Goal: Task Accomplishment & Management: Manage account settings

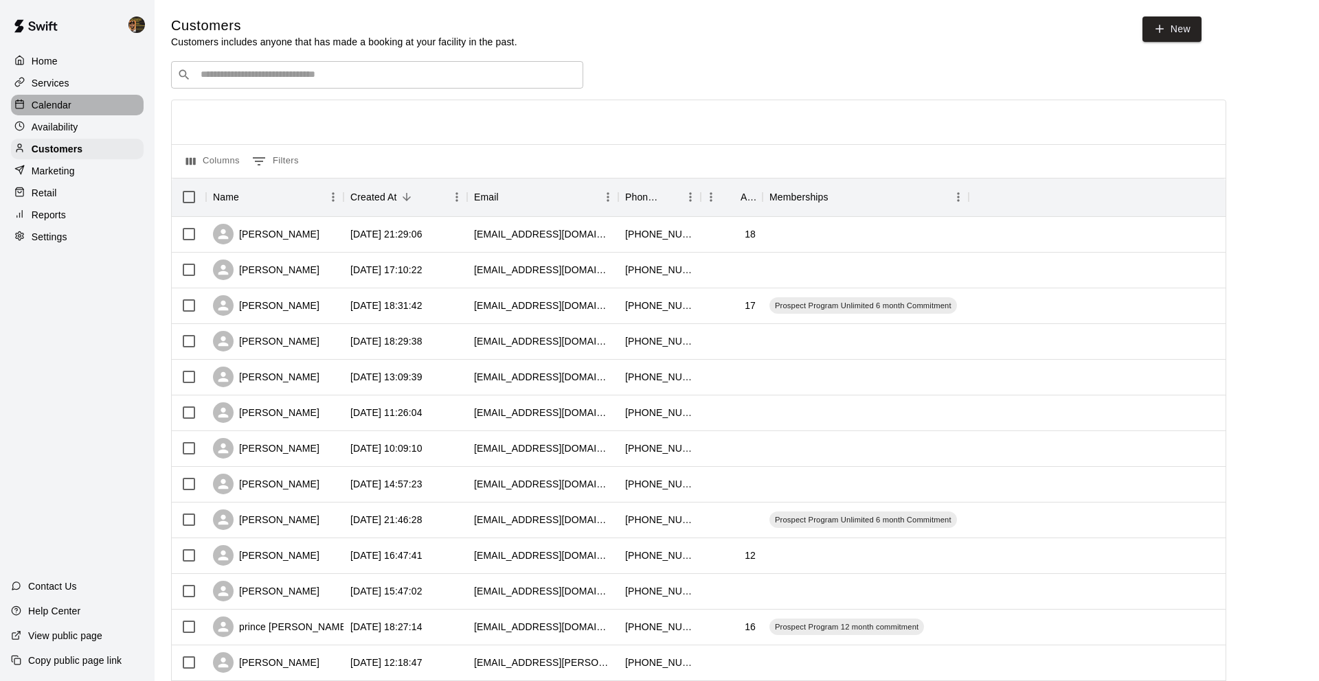
click at [39, 102] on p "Calendar" at bounding box center [52, 105] width 40 height 14
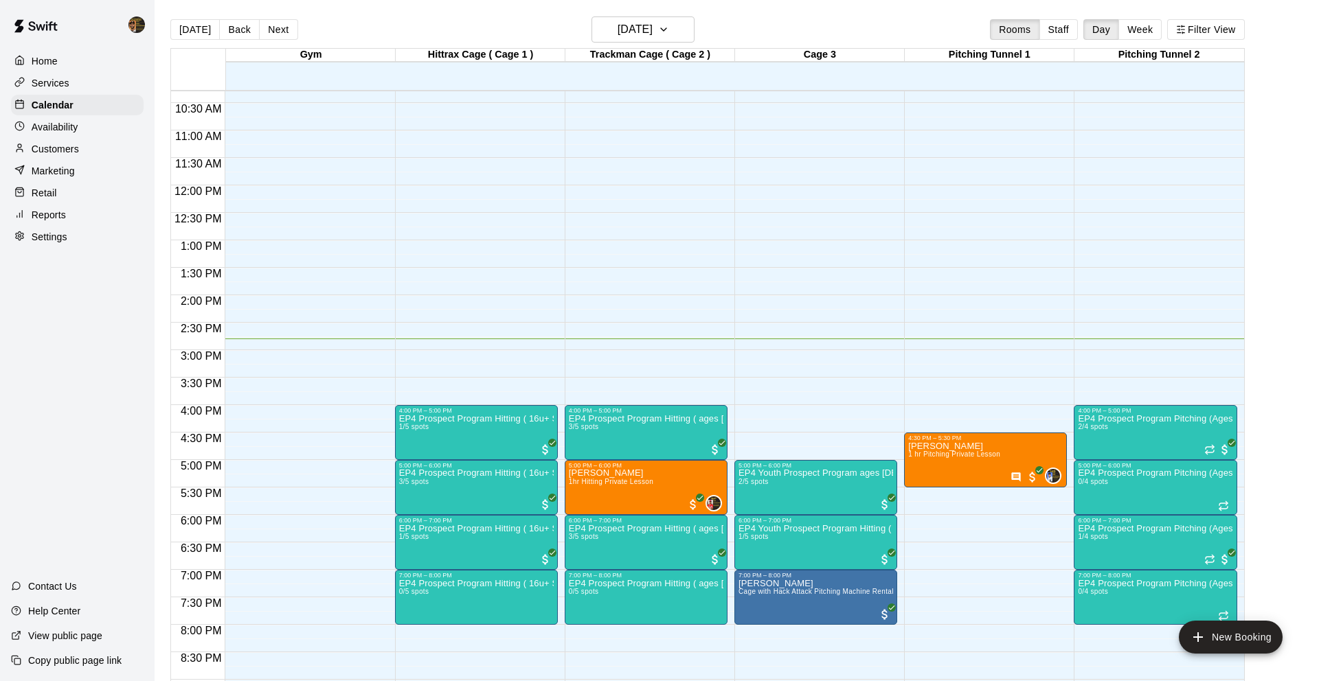
scroll to position [566, 0]
click at [757, 369] on div "12:00 AM – 10:00 AM Closed 5:00 PM – 6:00 PM EP4 Youth Prospect Program ages 11…" at bounding box center [815, 184] width 163 height 1319
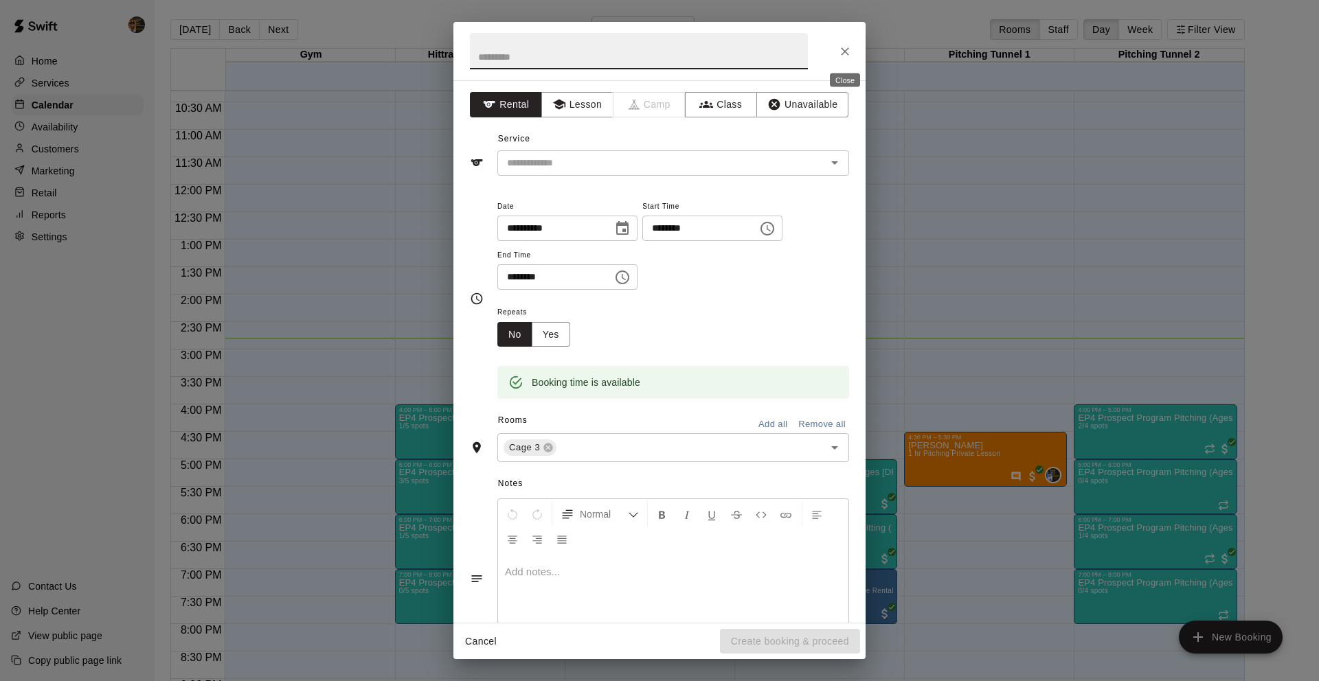
click at [836, 50] on button "Close" at bounding box center [844, 51] width 25 height 25
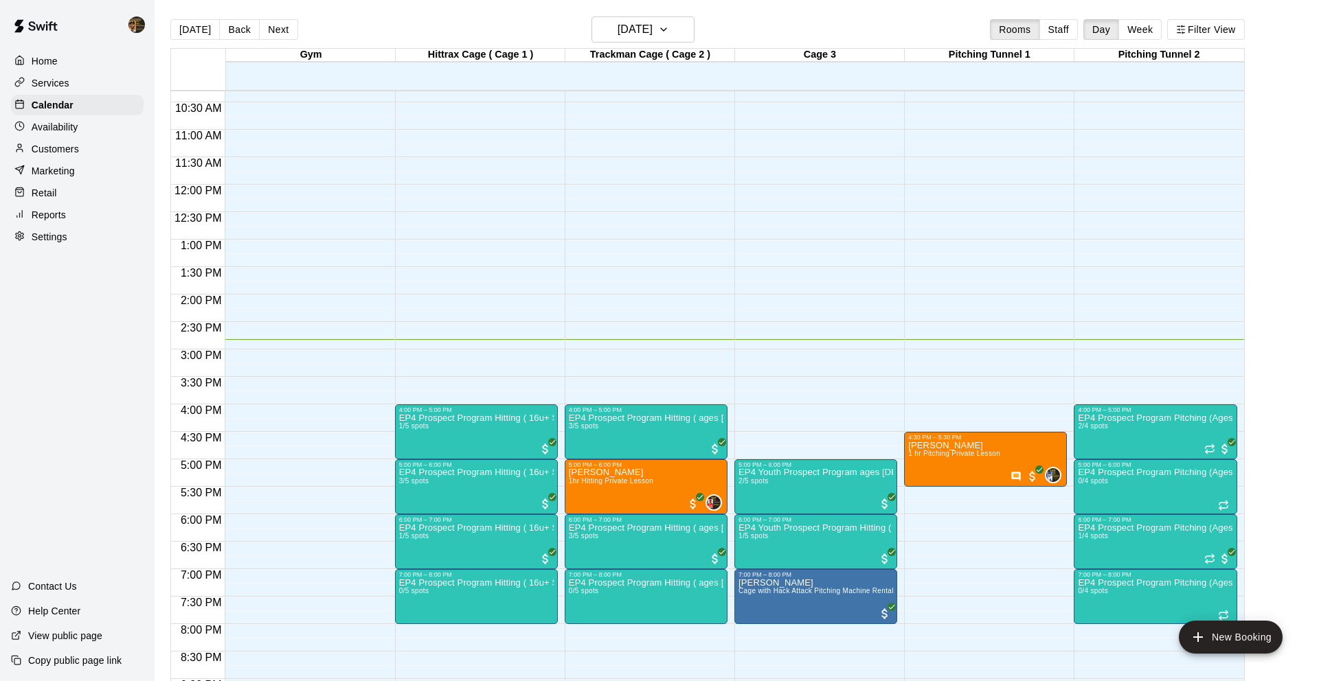
click at [773, 381] on div "12:00 AM – 10:00 AM Closed 5:00 PM – 6:00 PM EP4 Youth Prospect Program ages 11…" at bounding box center [815, 184] width 163 height 1319
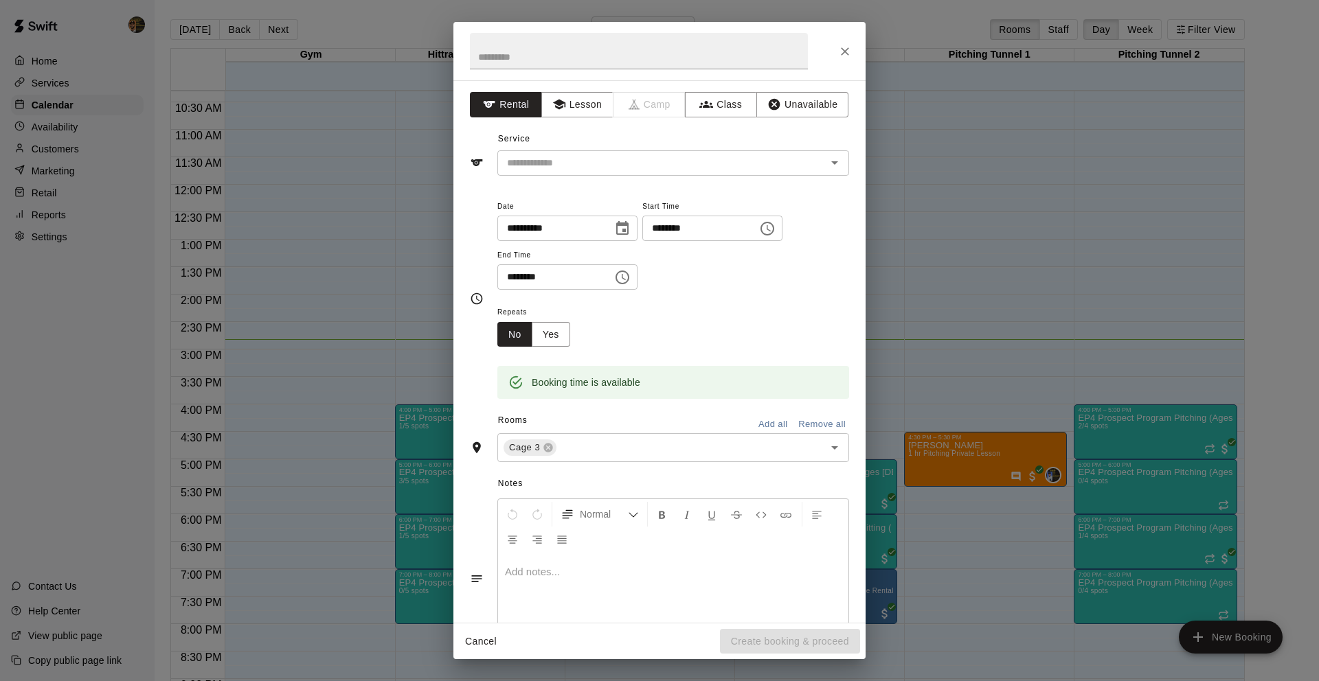
click at [686, 148] on div "Service ​" at bounding box center [659, 151] width 379 height 47
click at [683, 159] on input "text" at bounding box center [652, 163] width 303 height 17
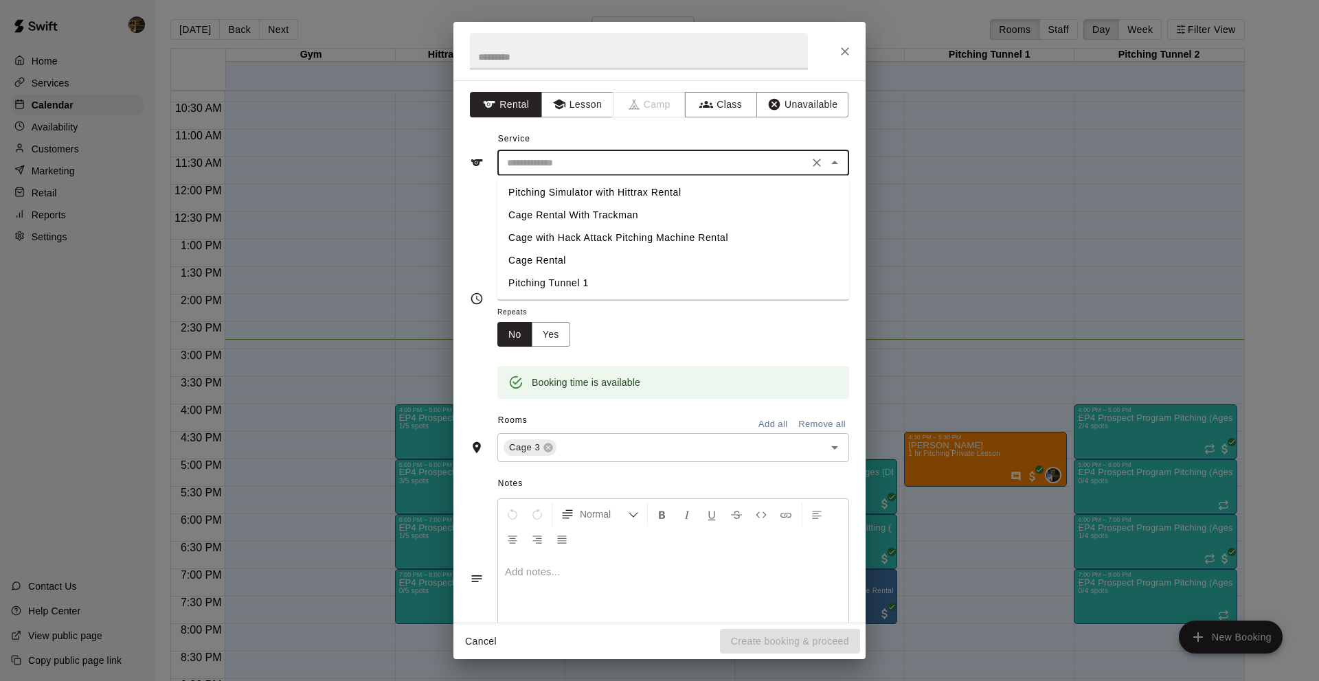
click at [570, 117] on div "**********" at bounding box center [659, 351] width 412 height 543
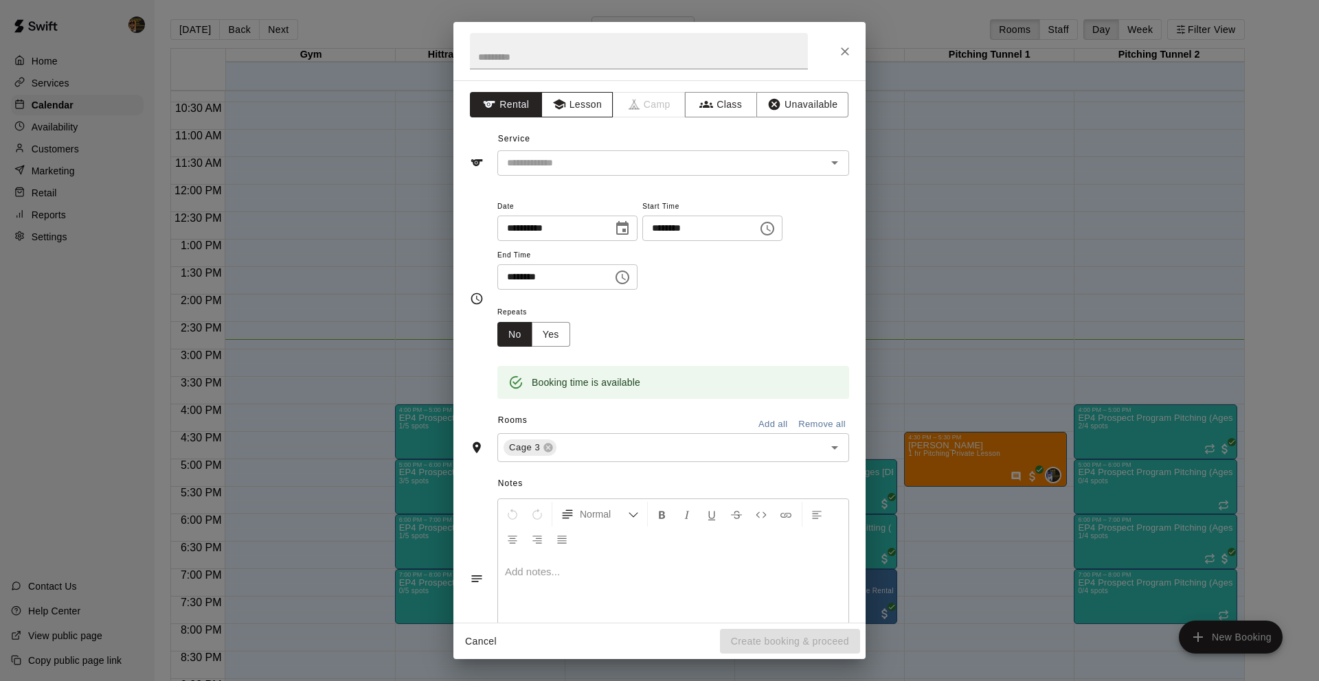
click at [573, 111] on button "Lesson" at bounding box center [577, 104] width 72 height 25
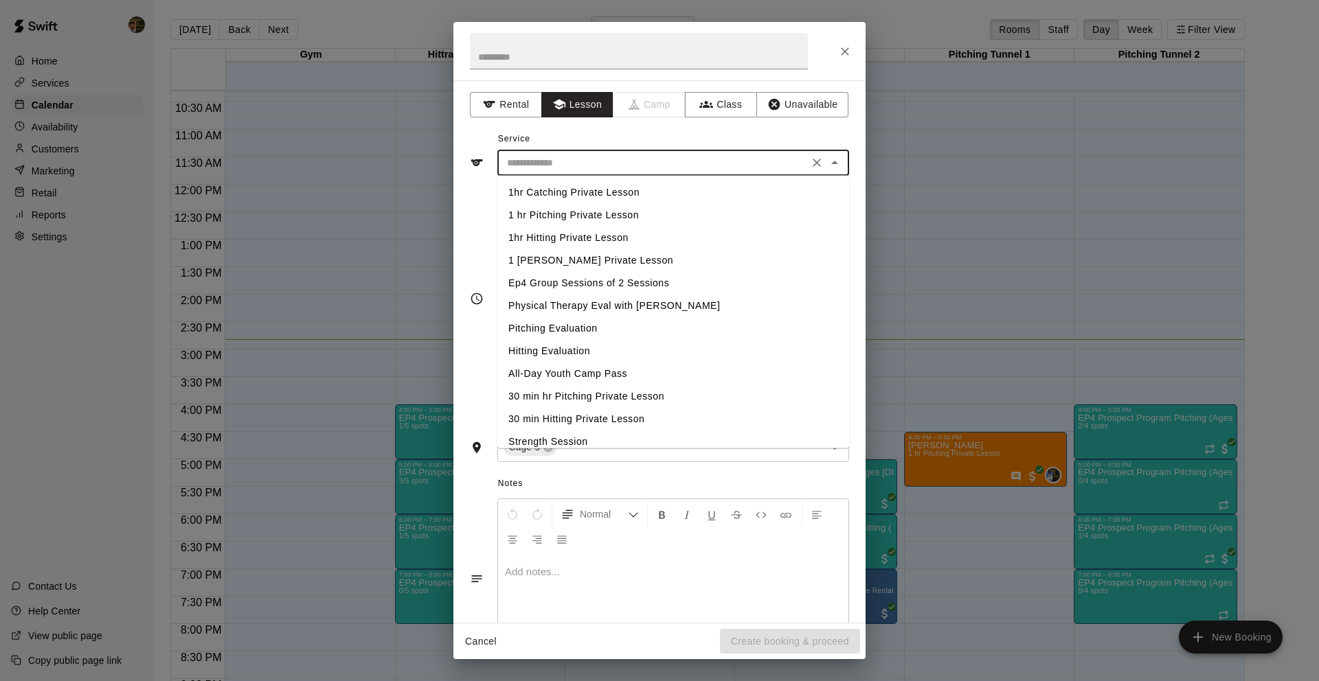
click at [617, 168] on input "text" at bounding box center [652, 163] width 303 height 17
click at [617, 233] on li "1hr Hitting Private Lesson" at bounding box center [673, 238] width 352 height 23
type input "**********"
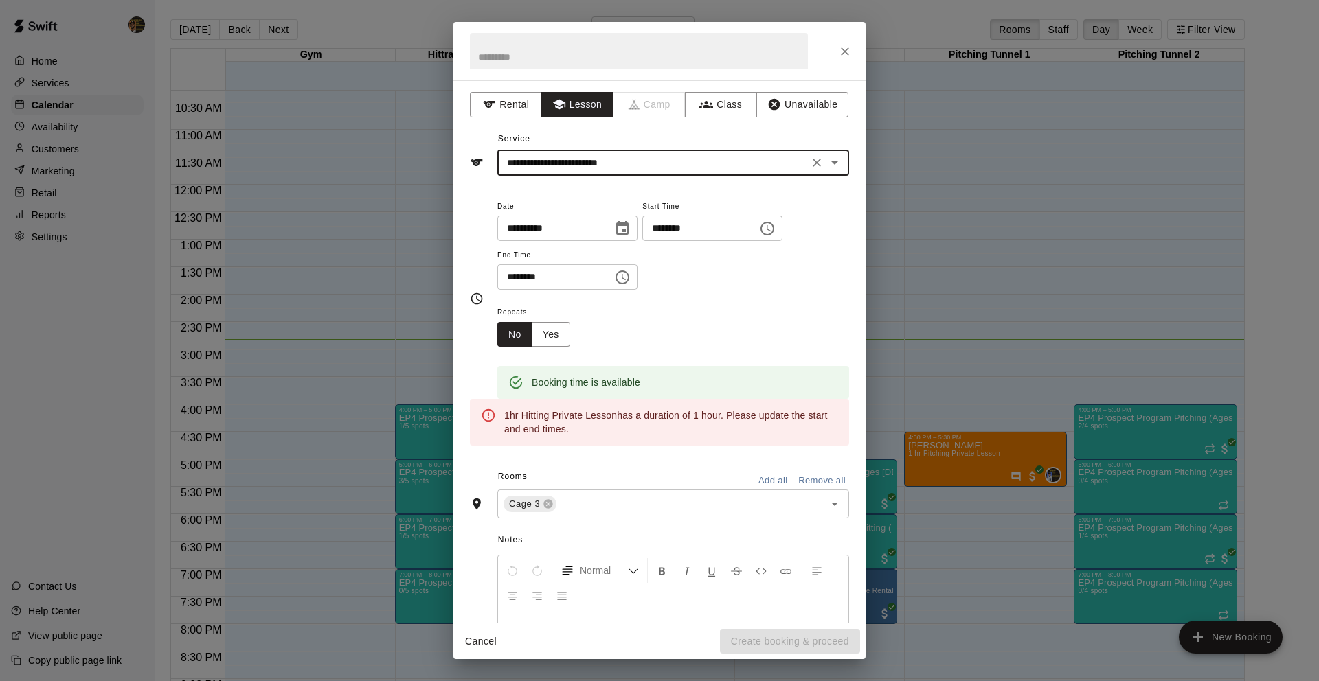
click at [522, 277] on input "********" at bounding box center [550, 276] width 106 height 25
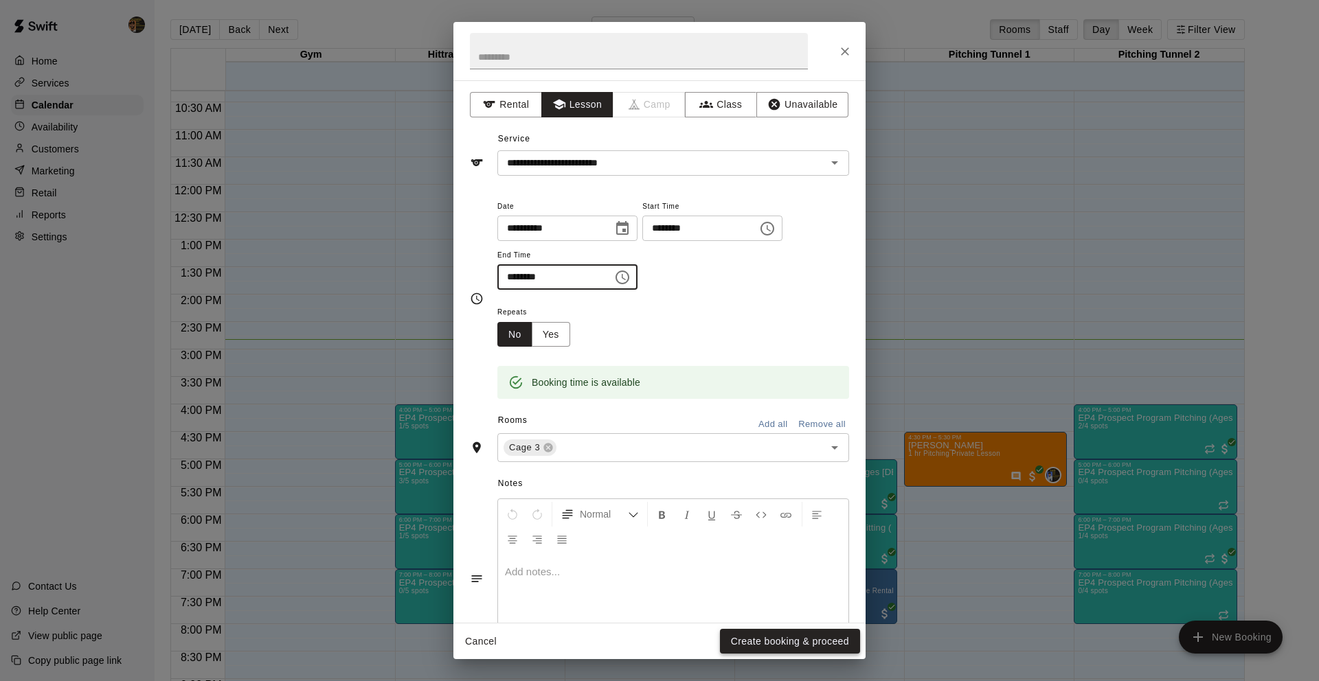
type input "********"
click at [773, 643] on button "Create booking & proceed" at bounding box center [790, 641] width 140 height 25
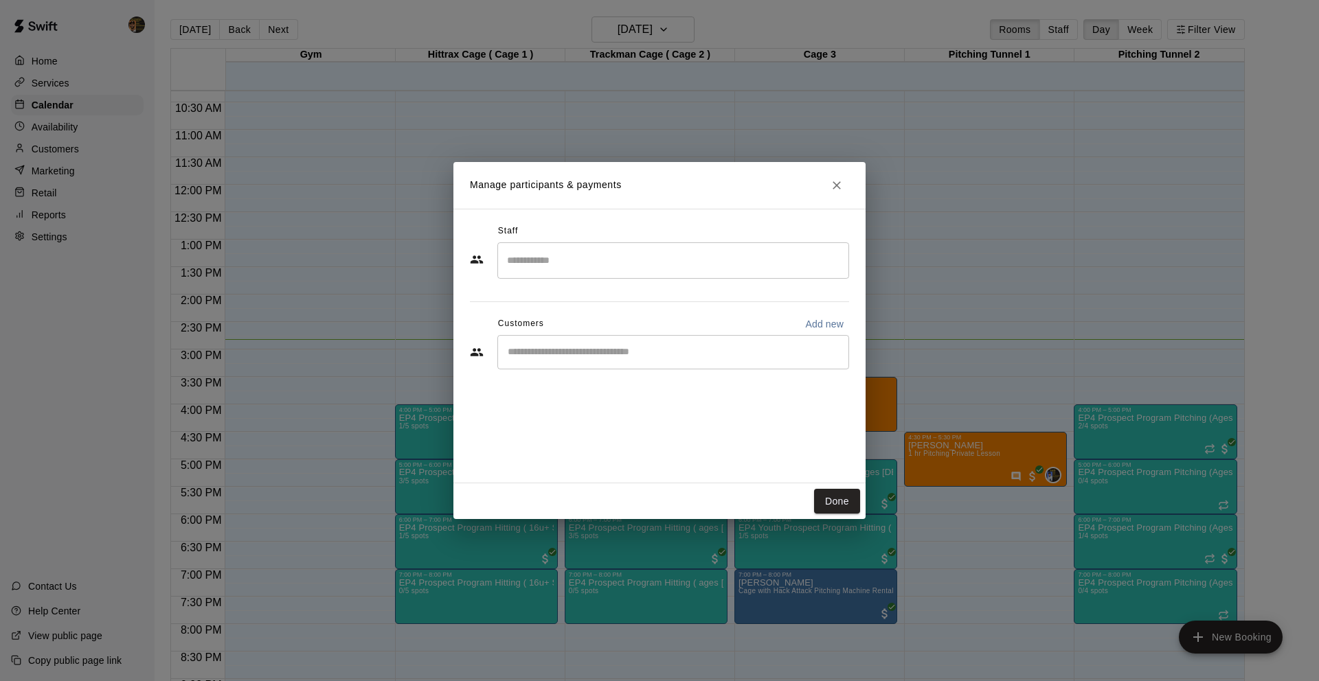
click at [619, 277] on div "​" at bounding box center [673, 260] width 352 height 36
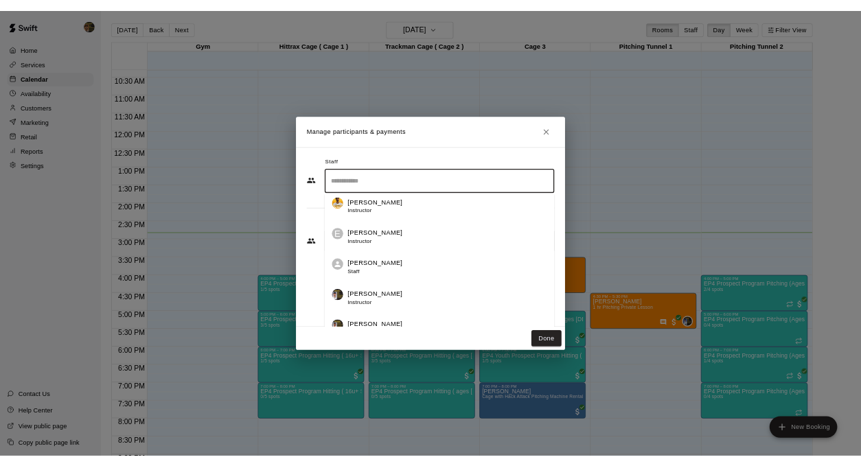
scroll to position [244, 0]
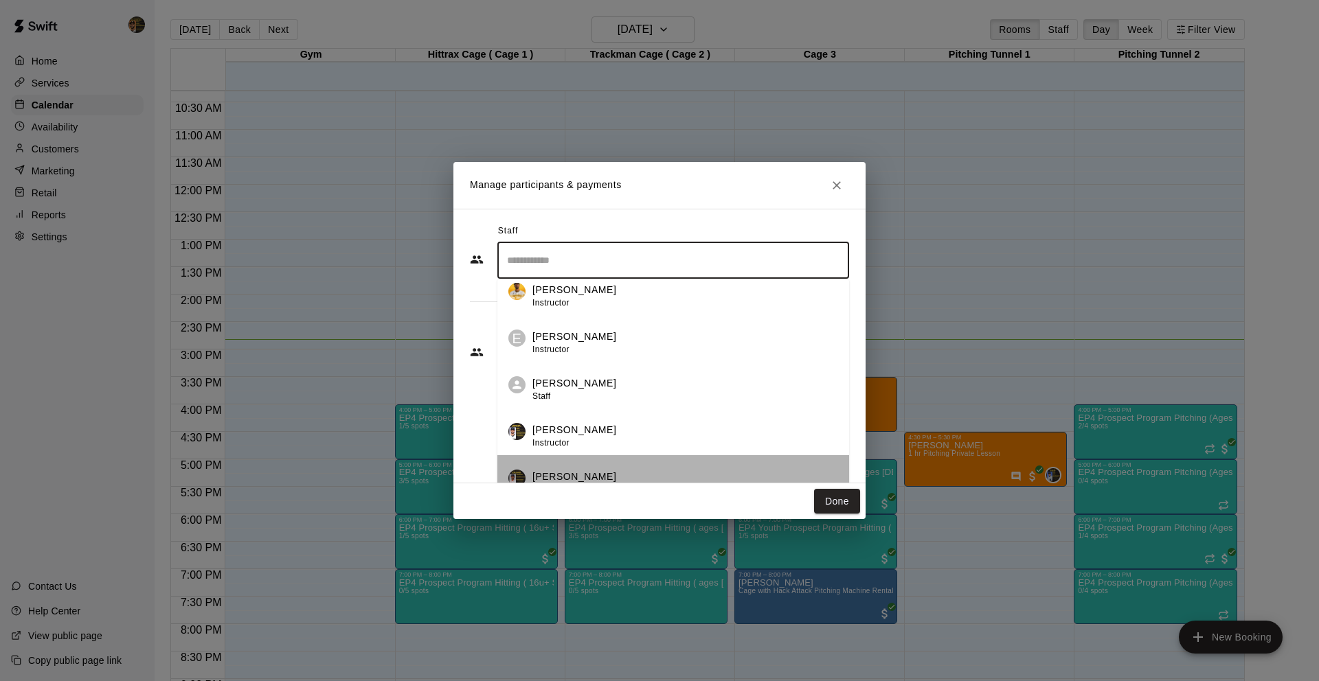
click at [623, 470] on div "Roldani Baldwin Instructor" at bounding box center [685, 483] width 306 height 27
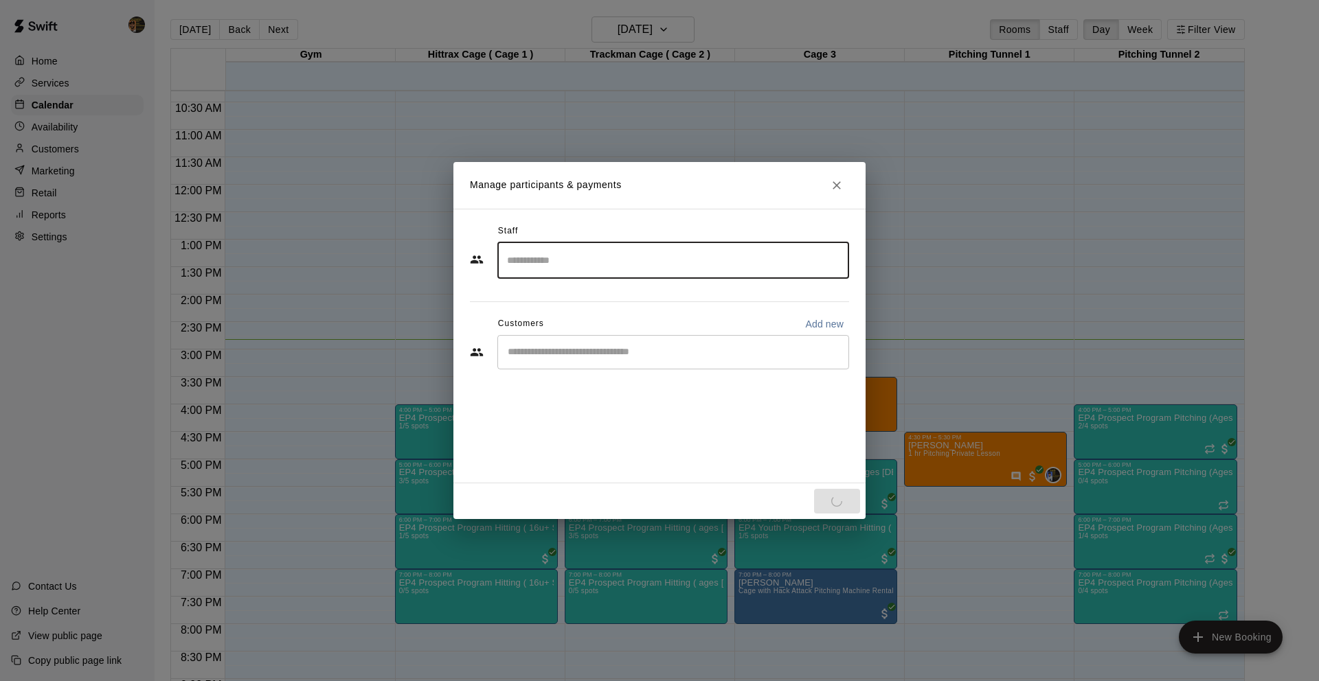
click at [648, 332] on div "Customers Add new" at bounding box center [659, 324] width 379 height 22
click at [643, 350] on input "Start typing to search customers..." at bounding box center [672, 352] width 339 height 14
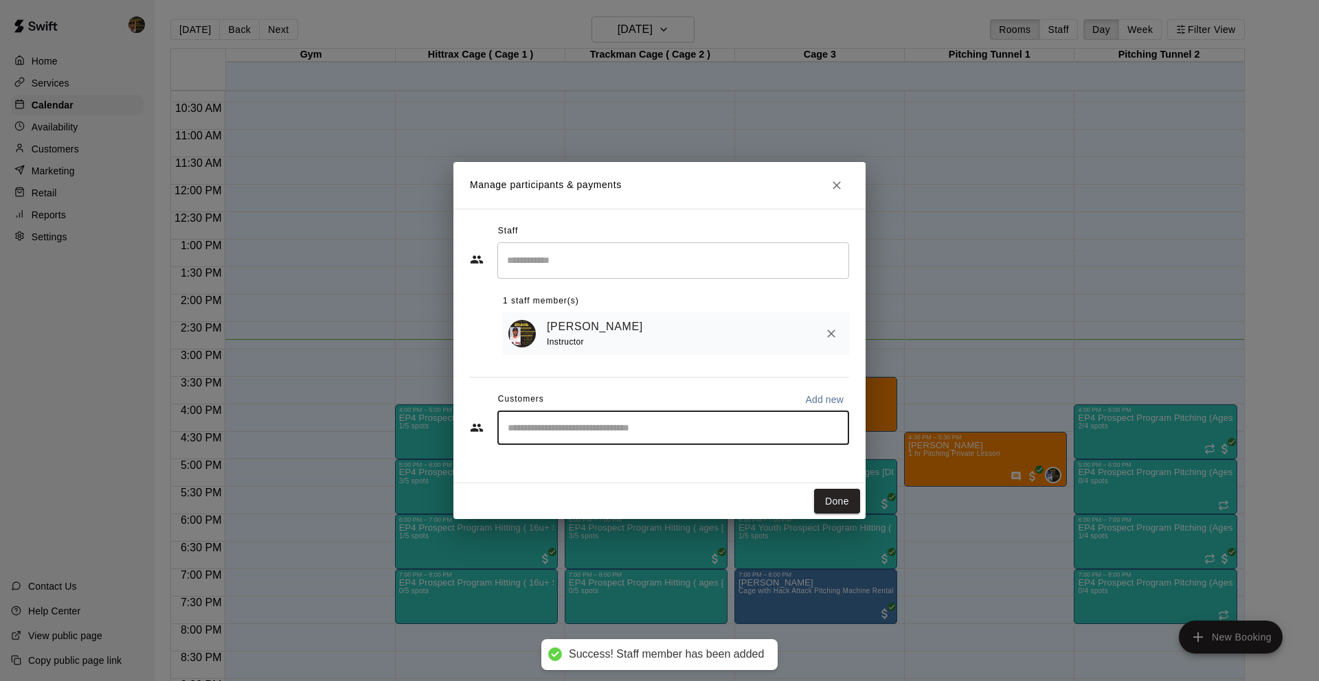
click at [597, 425] on input "Start typing to search customers..." at bounding box center [672, 428] width 339 height 14
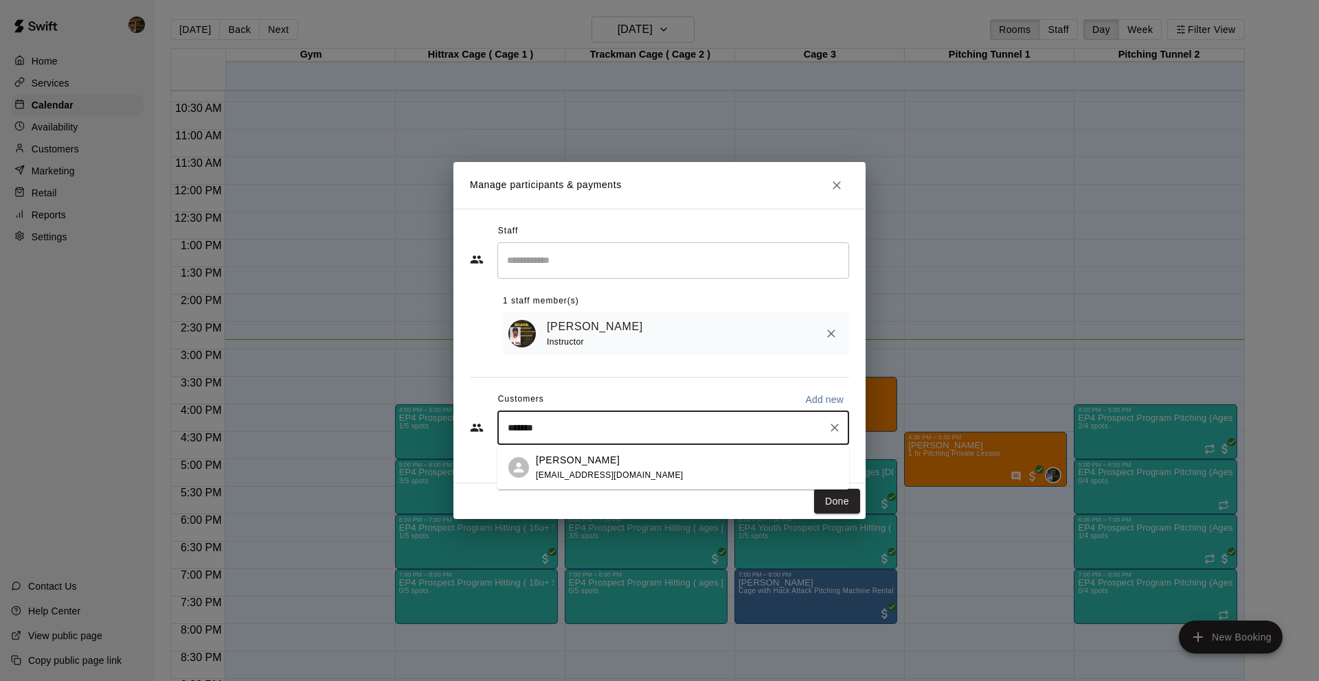
type input "********"
click at [680, 470] on div "Jacob Cedeno rcedeno27@aol.com" at bounding box center [687, 468] width 302 height 30
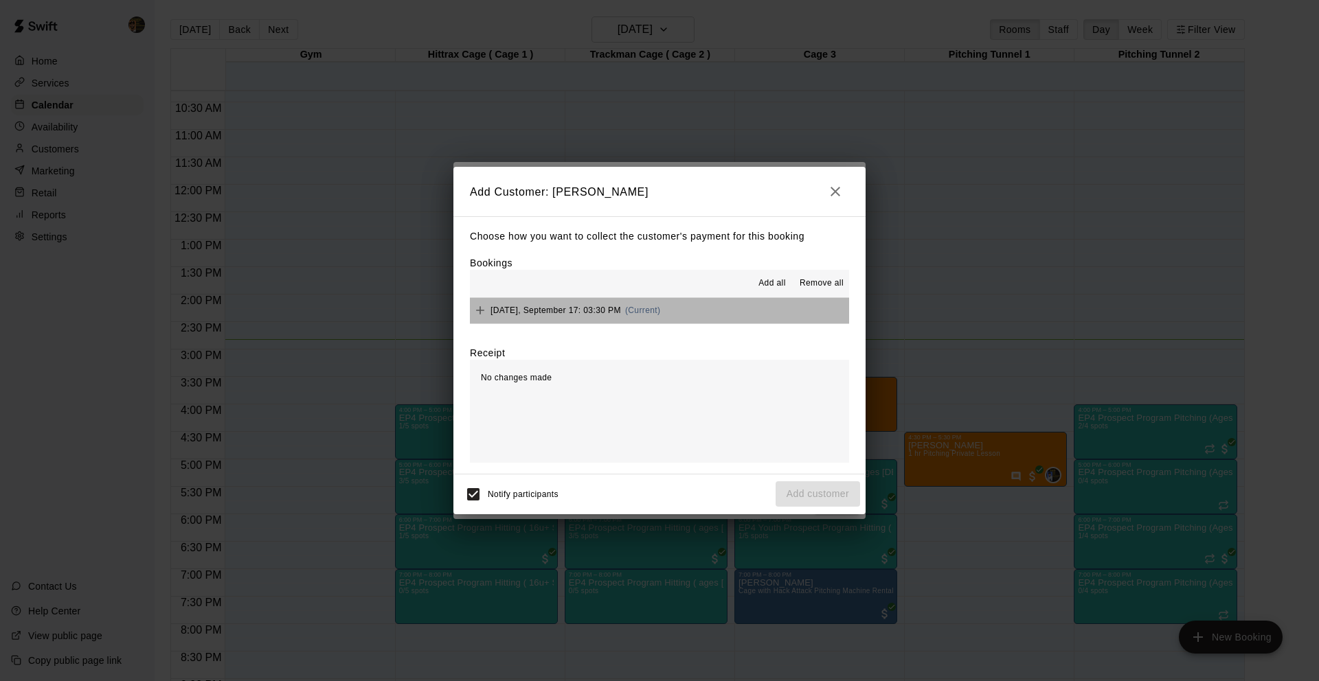
click at [617, 313] on span "Wednesday, September 17: 03:30 PM" at bounding box center [555, 311] width 130 height 10
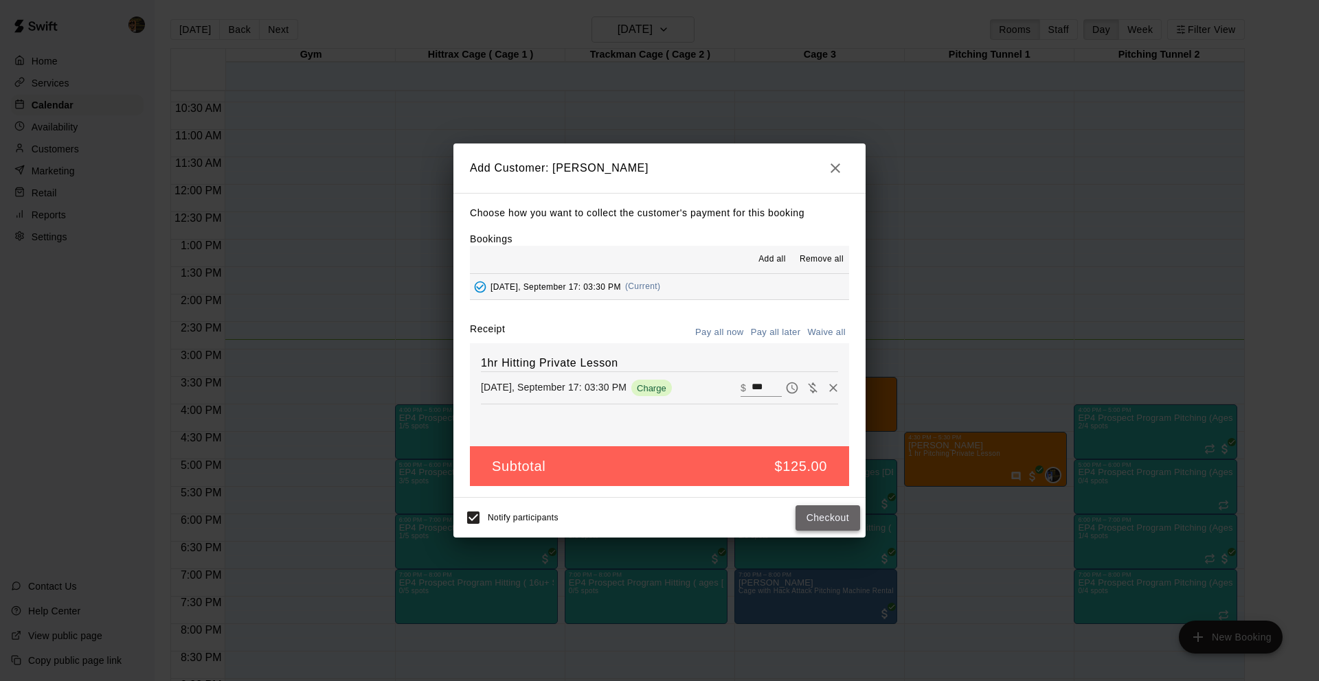
click at [801, 516] on button "Checkout" at bounding box center [827, 517] width 65 height 25
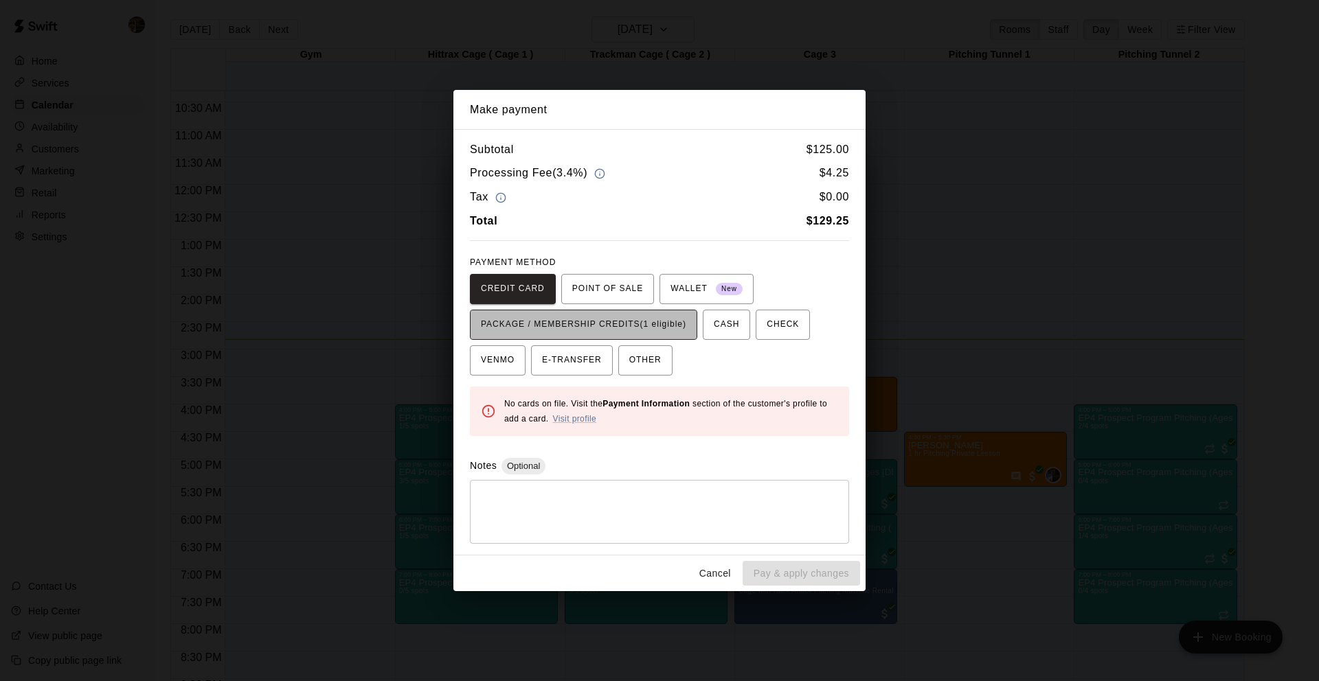
click at [570, 330] on span "PACKAGE / MEMBERSHIP CREDITS (1 eligible)" at bounding box center [583, 325] width 205 height 22
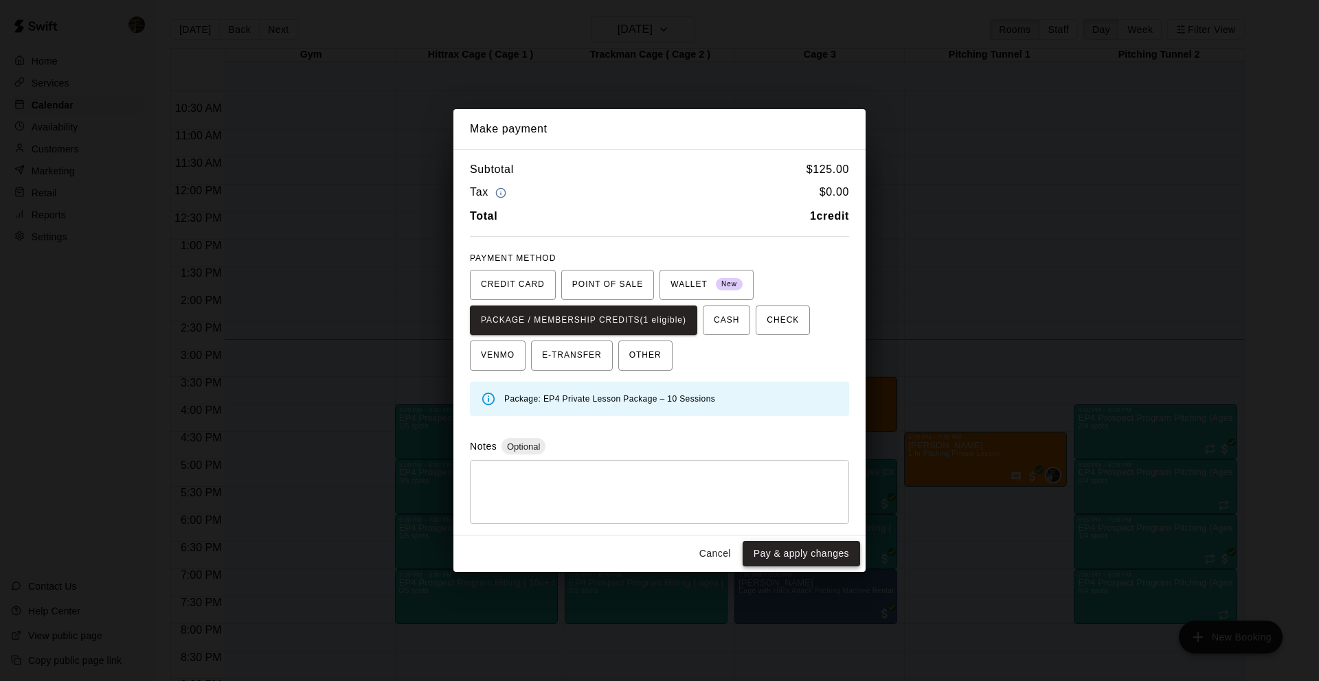
click at [779, 545] on button "Pay & apply changes" at bounding box center [800, 553] width 117 height 25
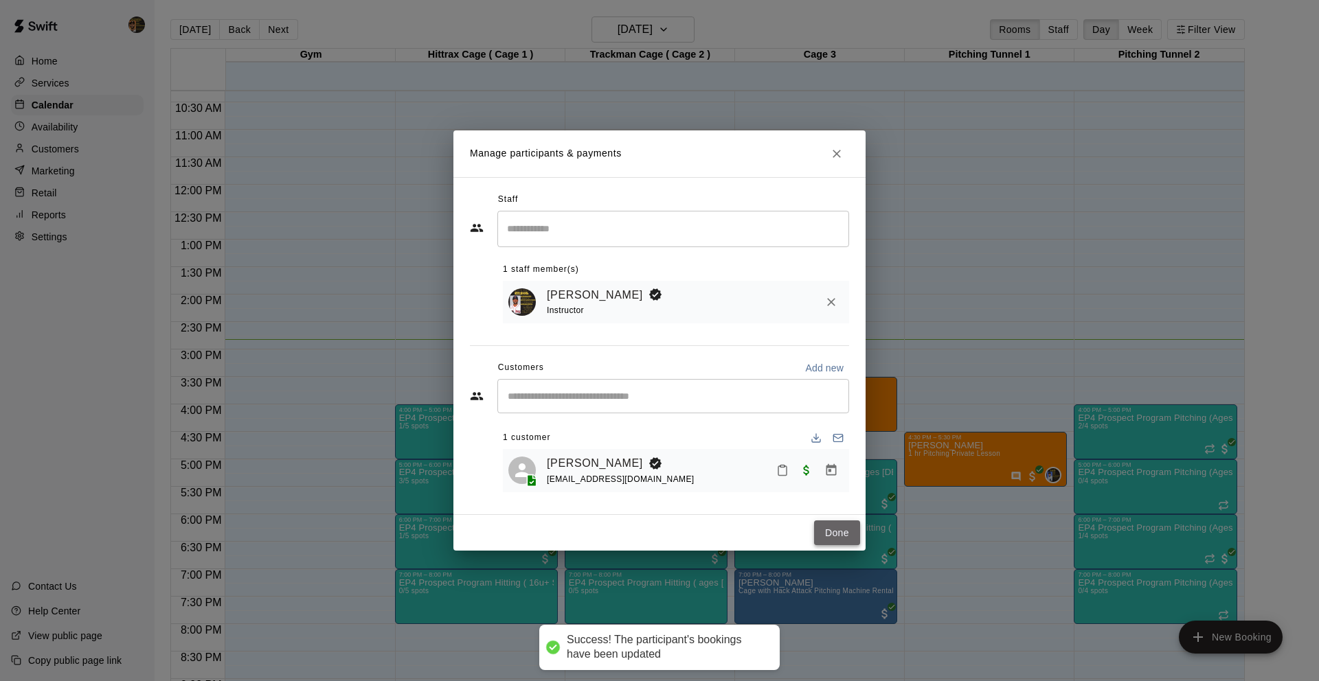
click at [843, 532] on button "Done" at bounding box center [837, 533] width 46 height 25
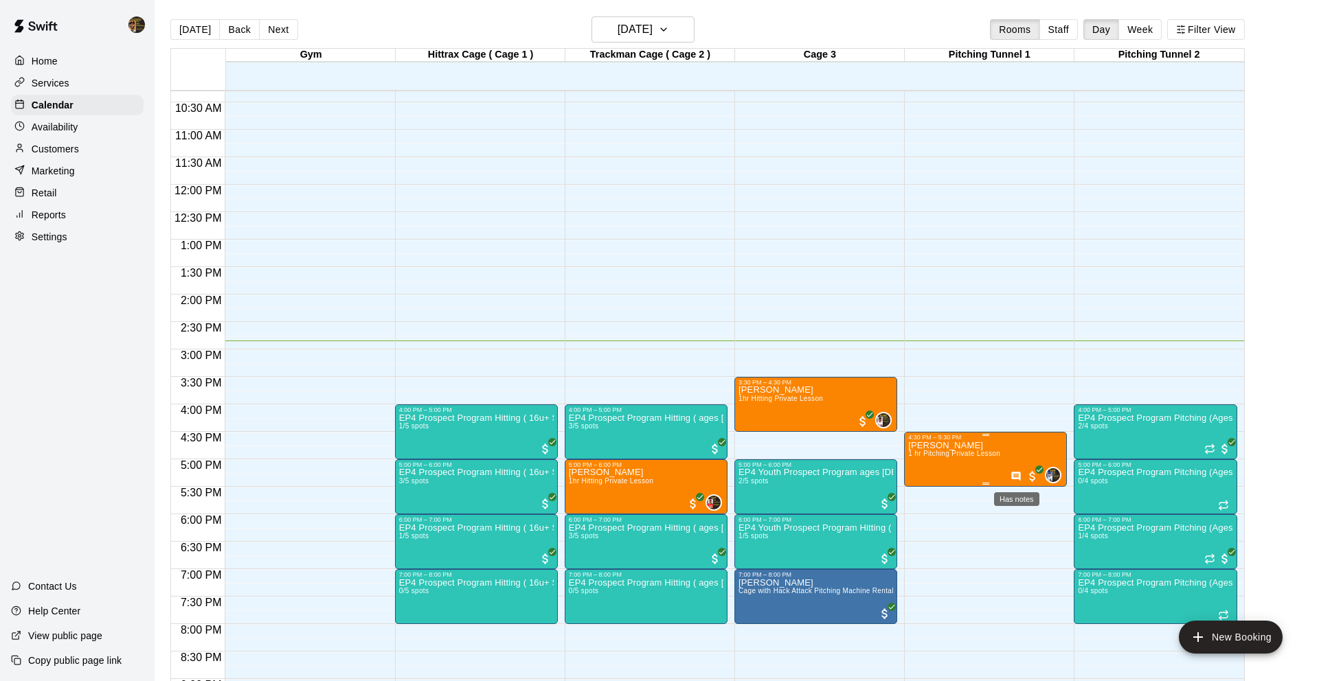
click at [1015, 479] on icon "Has notes" at bounding box center [1016, 476] width 9 height 9
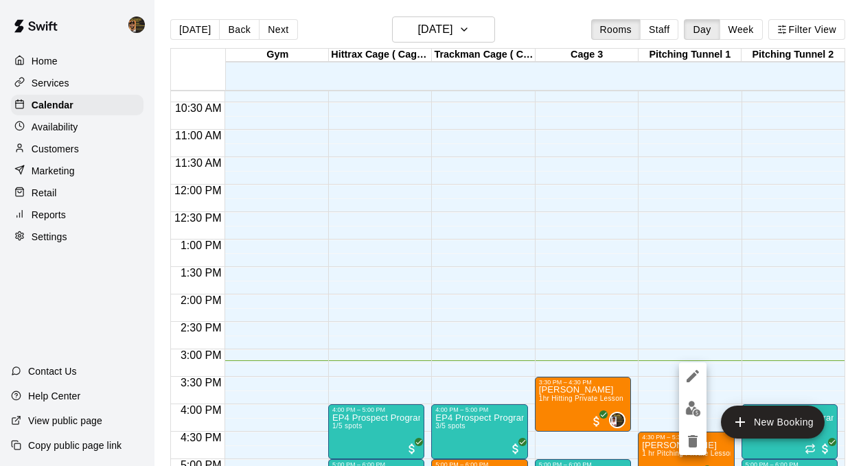
click at [583, 397] on div at bounding box center [430, 233] width 861 height 466
click at [595, 400] on span "1hr Hitting Private Lesson" at bounding box center [581, 399] width 84 height 8
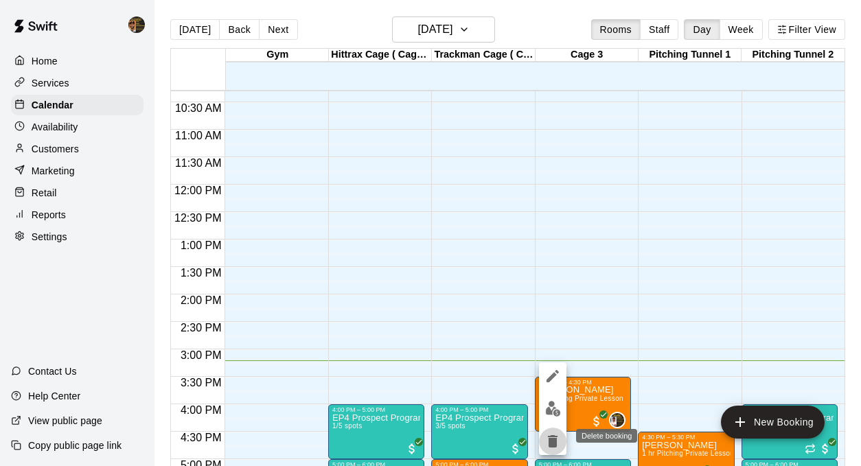
click at [556, 435] on icon "delete" at bounding box center [553, 441] width 16 height 16
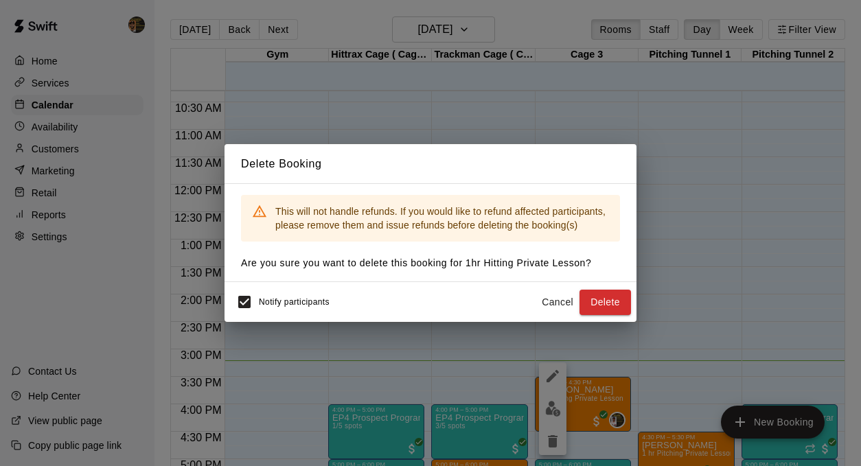
click at [554, 299] on button "Cancel" at bounding box center [558, 302] width 44 height 25
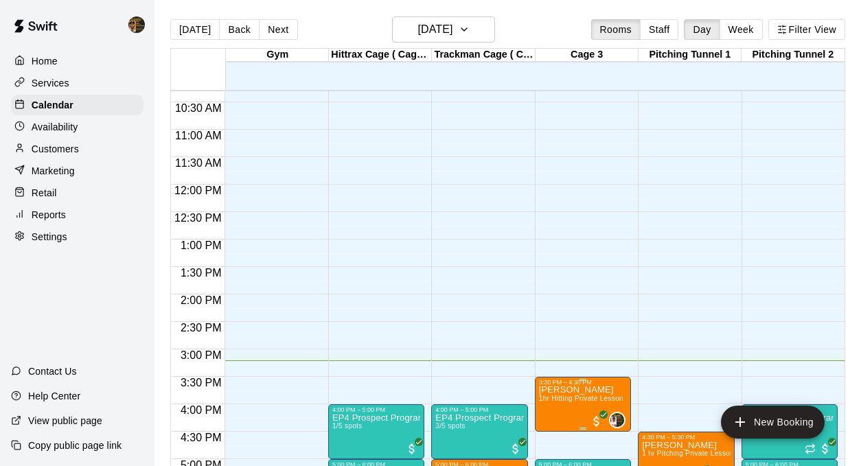
click at [577, 402] on span "1hr Hitting Private Lesson" at bounding box center [581, 399] width 84 height 8
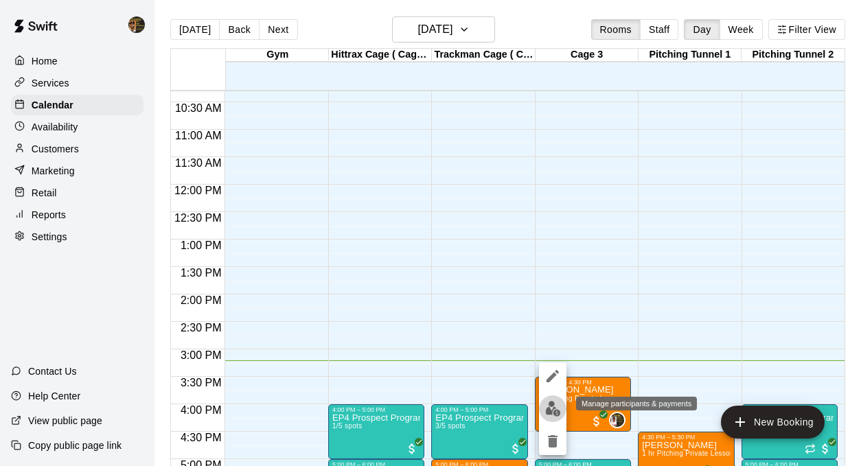
click at [554, 407] on img "edit" at bounding box center [553, 409] width 16 height 16
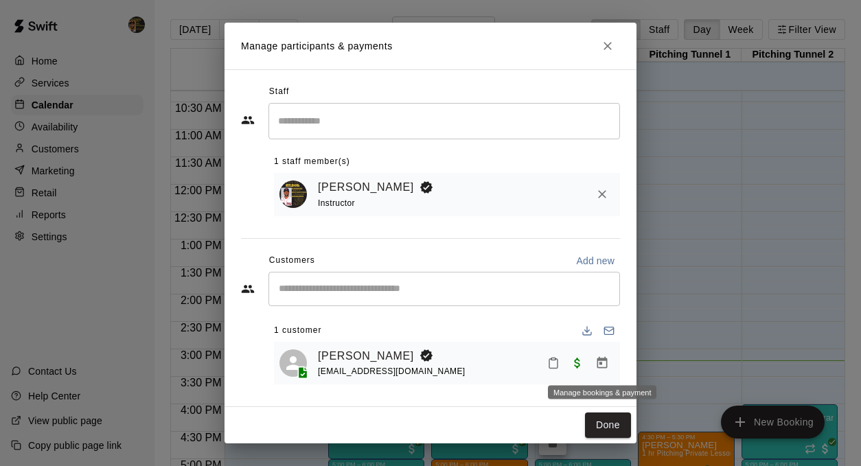
click at [605, 362] on icon "Manage bookings & payment" at bounding box center [602, 363] width 14 height 14
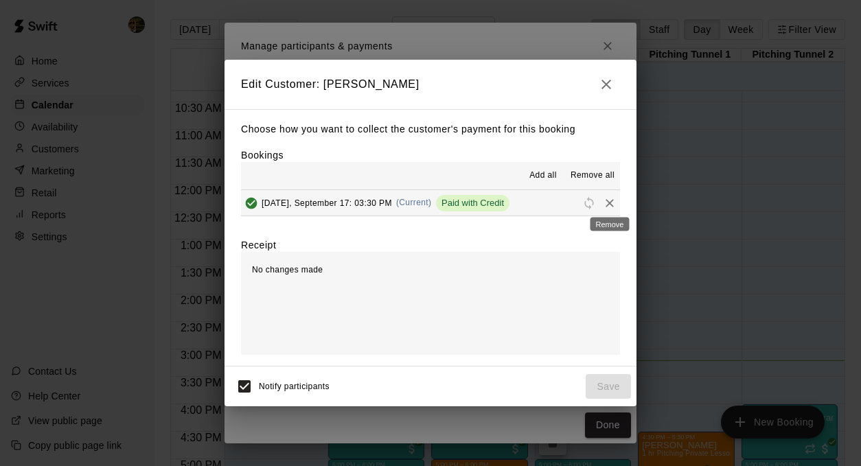
click at [612, 208] on div "Remove" at bounding box center [610, 220] width 42 height 25
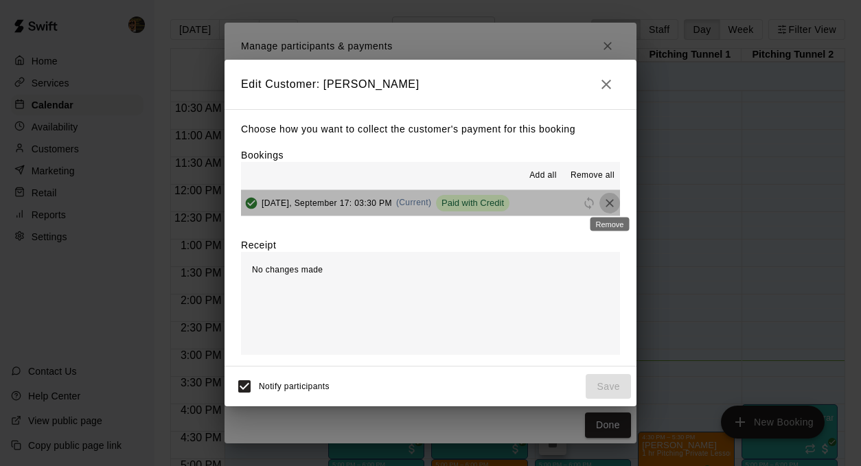
click at [606, 200] on icon "Remove" at bounding box center [610, 203] width 8 height 8
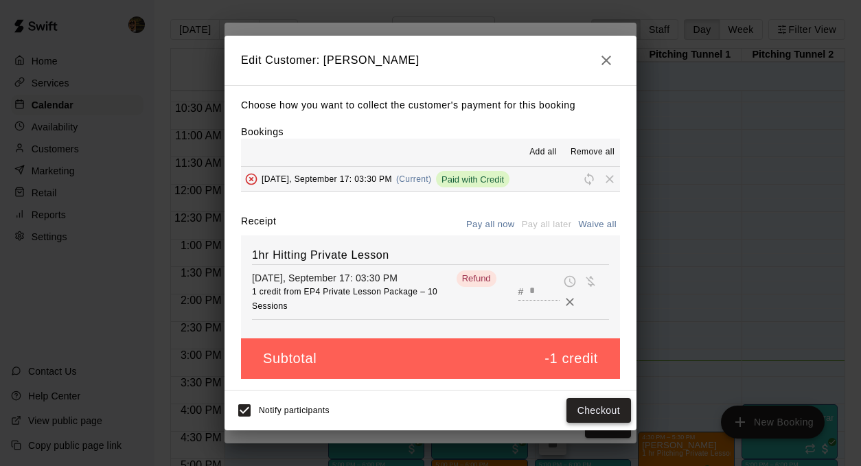
click at [580, 414] on button "Checkout" at bounding box center [599, 410] width 65 height 25
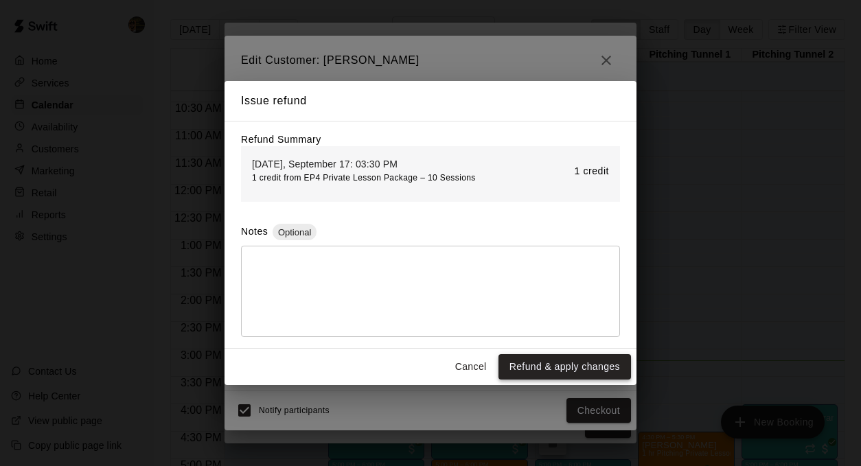
click at [543, 372] on button "Refund & apply changes" at bounding box center [565, 366] width 133 height 25
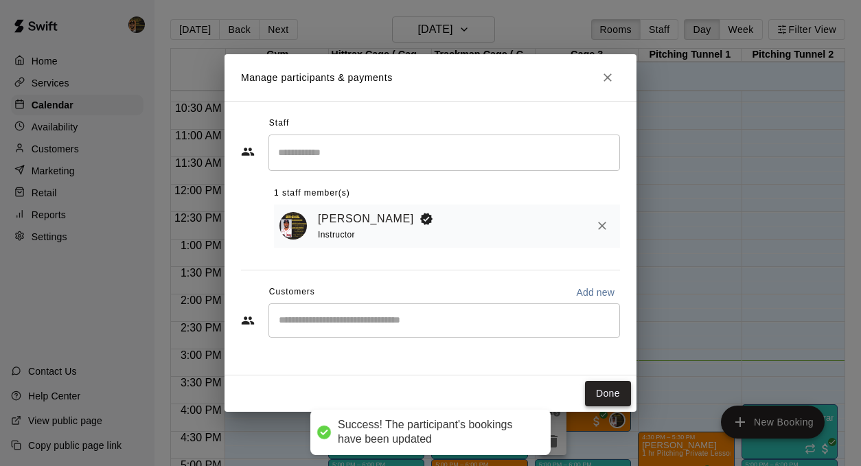
click at [602, 402] on button "Done" at bounding box center [608, 393] width 46 height 25
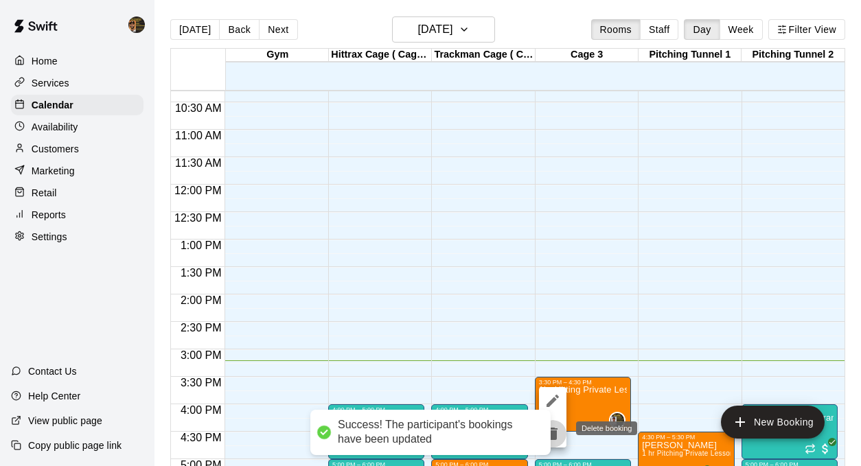
click at [557, 431] on icon "delete" at bounding box center [553, 434] width 16 height 16
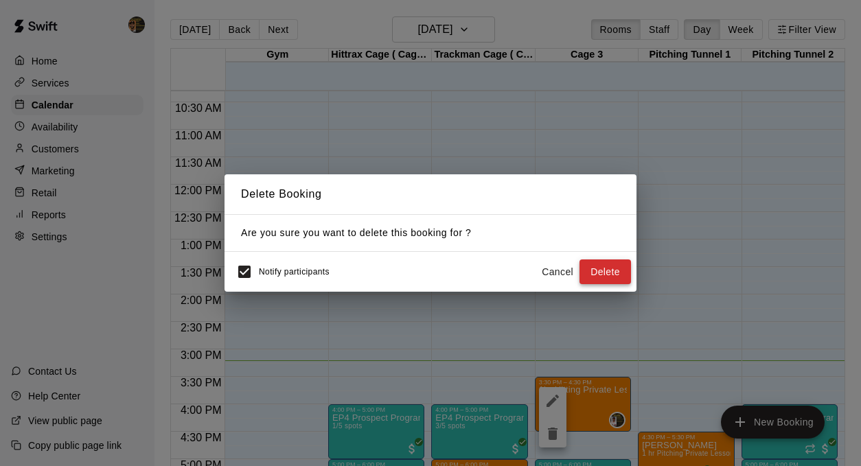
click at [627, 274] on button "Delete" at bounding box center [606, 272] width 52 height 25
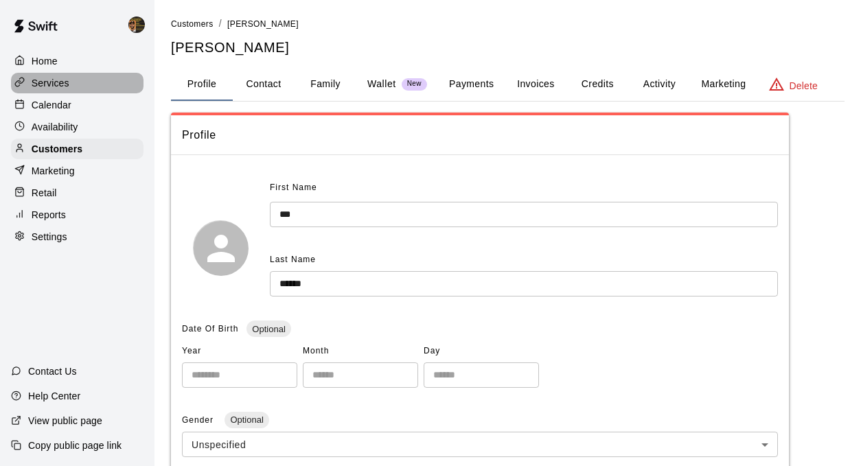
click at [129, 91] on div "Services" at bounding box center [77, 83] width 133 height 21
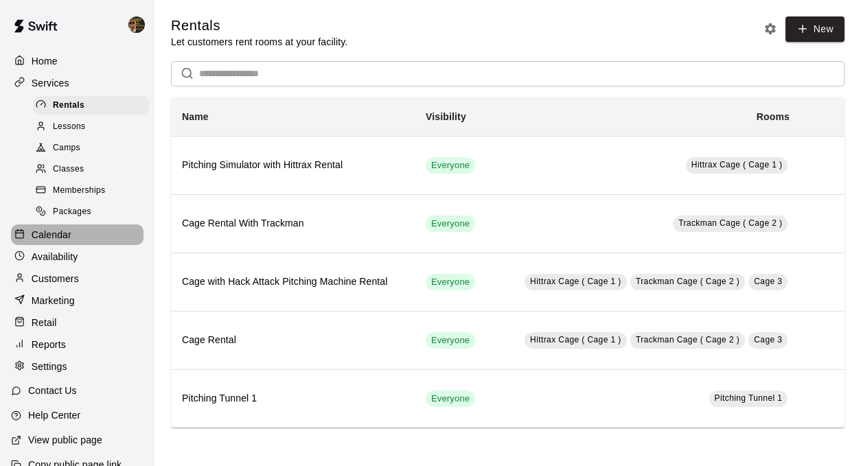
click at [104, 229] on div "Calendar" at bounding box center [77, 235] width 133 height 21
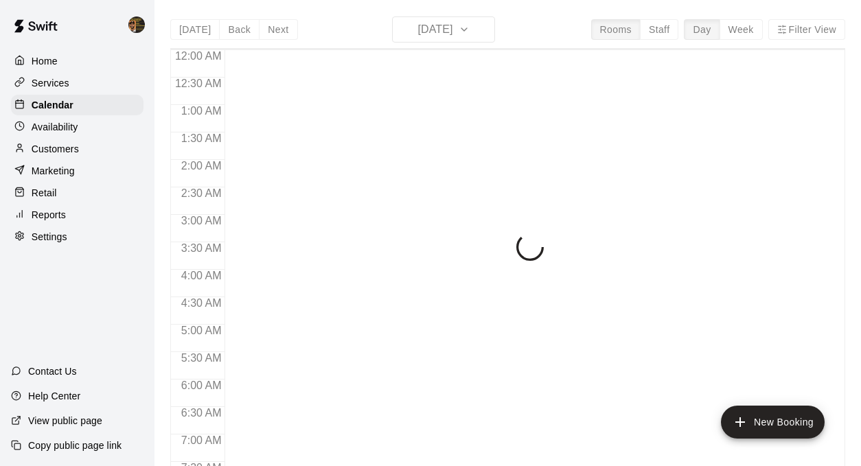
scroll to position [843, 0]
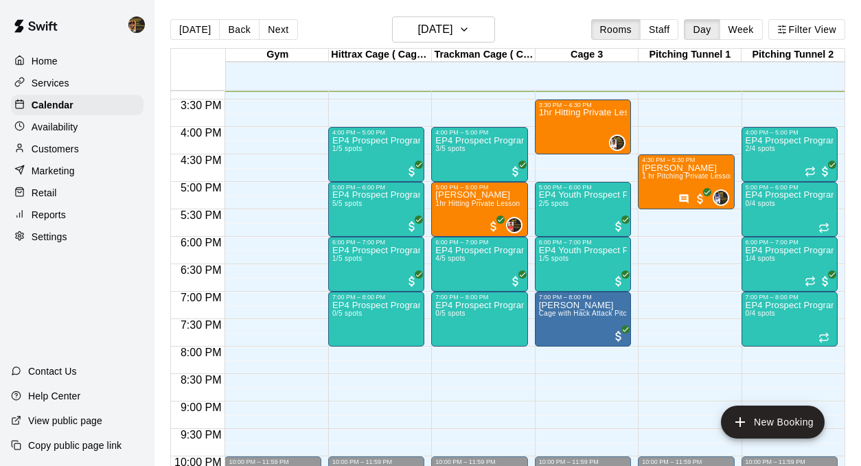
click at [78, 148] on p "Customers" at bounding box center [55, 149] width 47 height 14
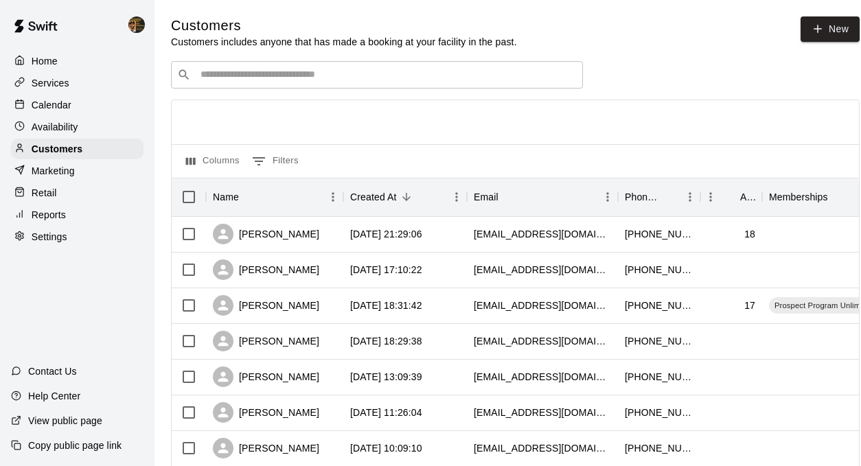
click at [364, 82] on div "​ ​" at bounding box center [377, 74] width 412 height 27
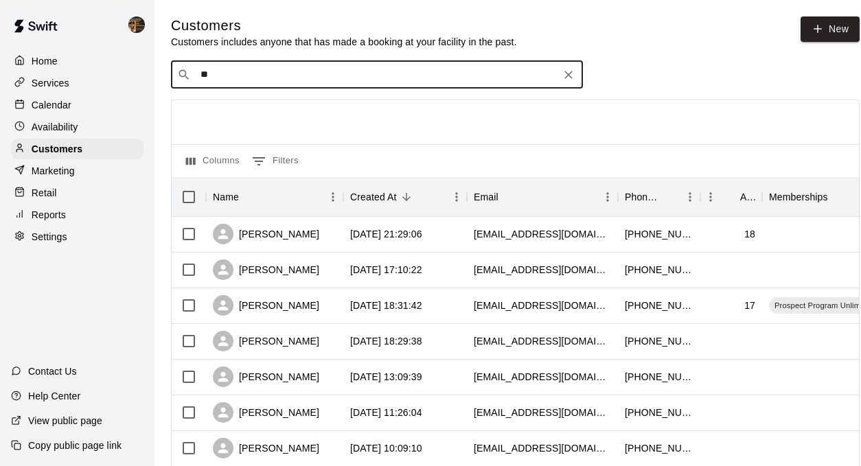
type input "***"
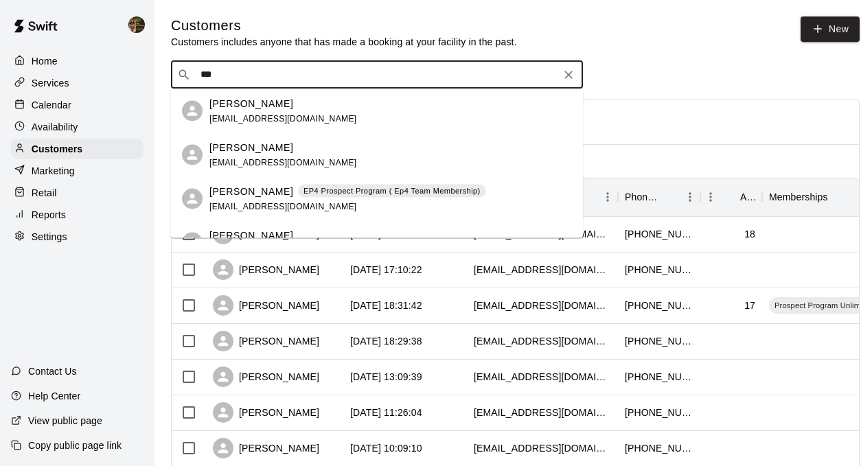
click at [271, 201] on div "[PERSON_NAME] EP4 Prospect Program ( Ep4 Team Membership) [EMAIL_ADDRESS][DOMAI…" at bounding box center [347, 199] width 277 height 30
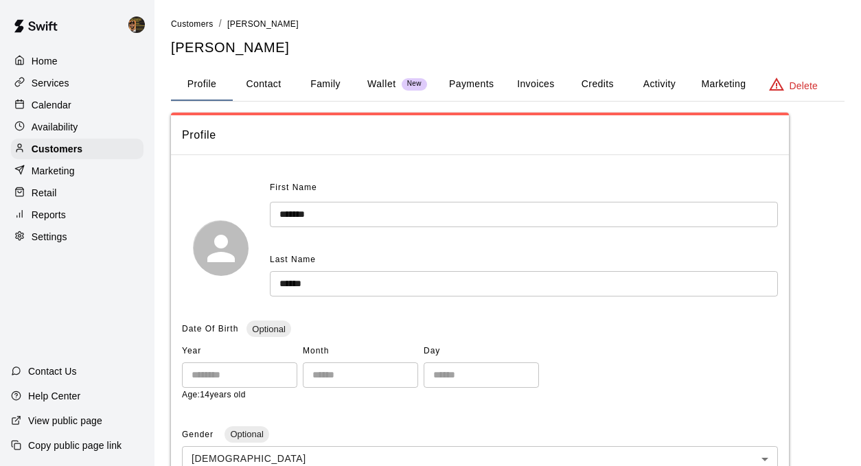
click at [487, 92] on button "Payments" at bounding box center [471, 84] width 67 height 33
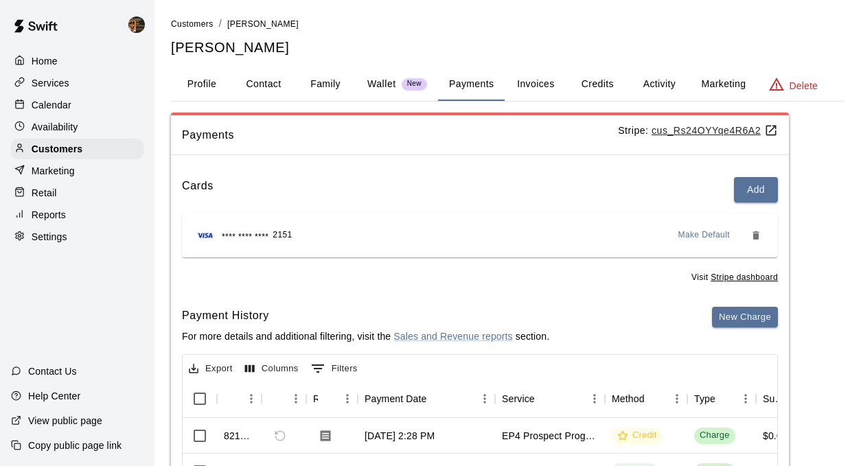
click at [589, 84] on button "Credits" at bounding box center [598, 84] width 62 height 33
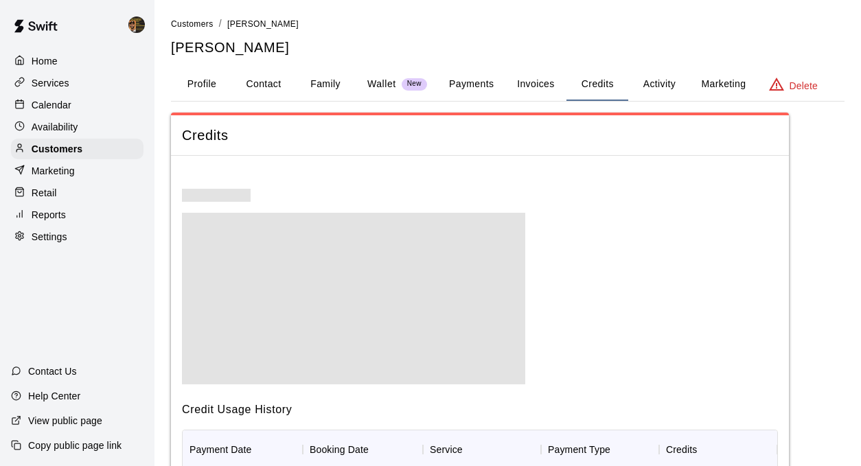
click at [683, 85] on button "Activity" at bounding box center [659, 84] width 62 height 33
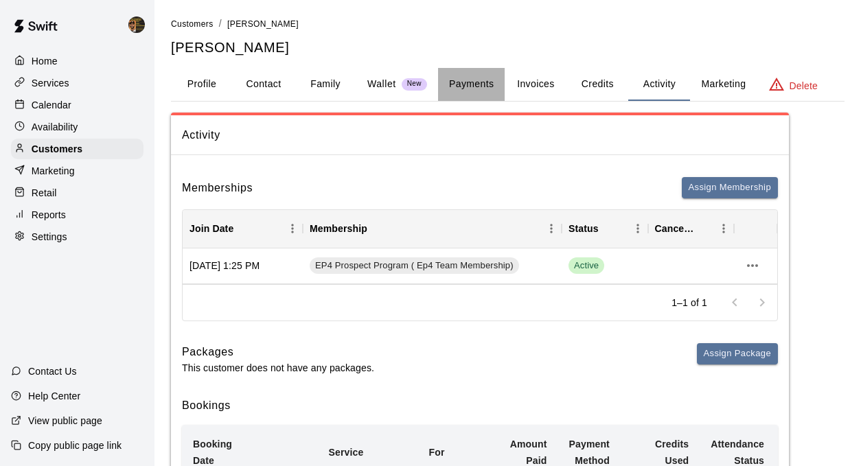
click at [462, 79] on button "Payments" at bounding box center [471, 84] width 67 height 33
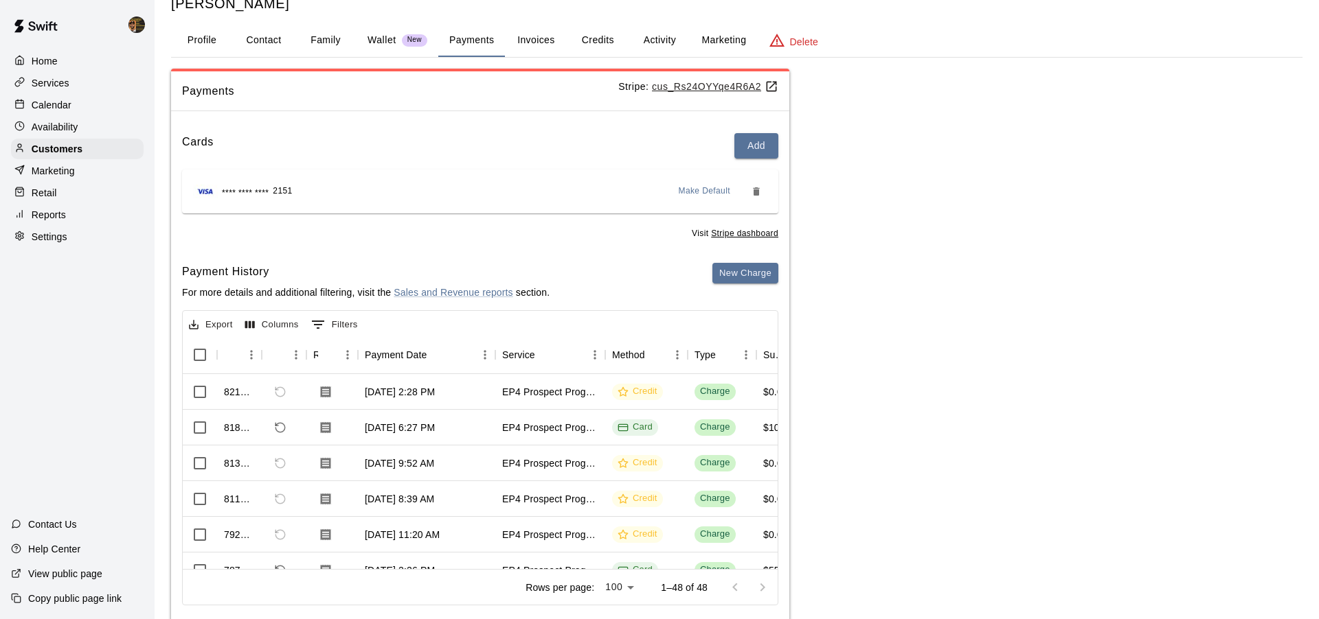
scroll to position [74, 0]
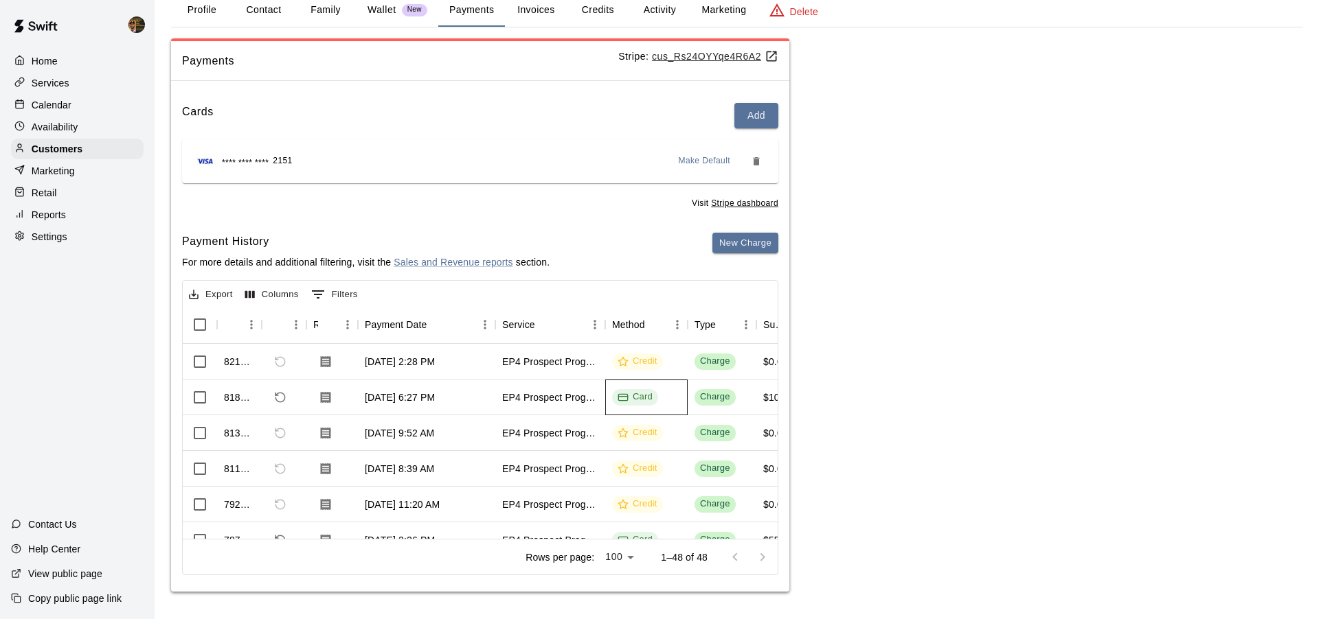
click at [678, 402] on div "Card" at bounding box center [646, 398] width 82 height 36
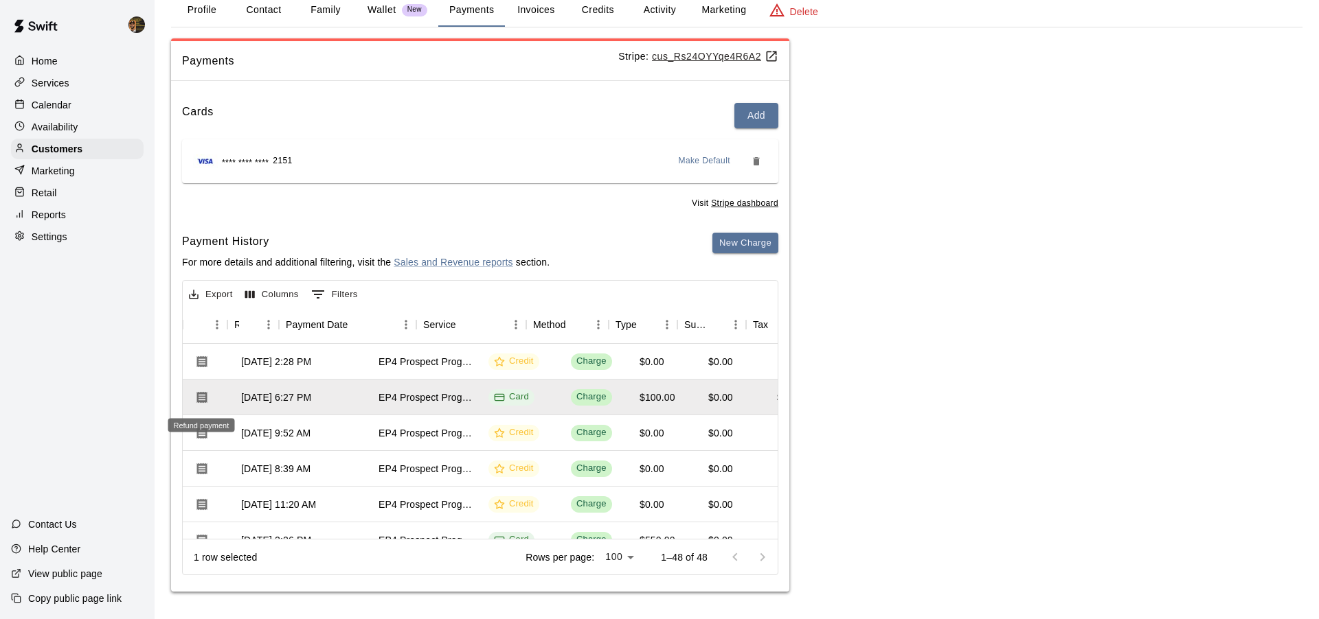
scroll to position [0, 79]
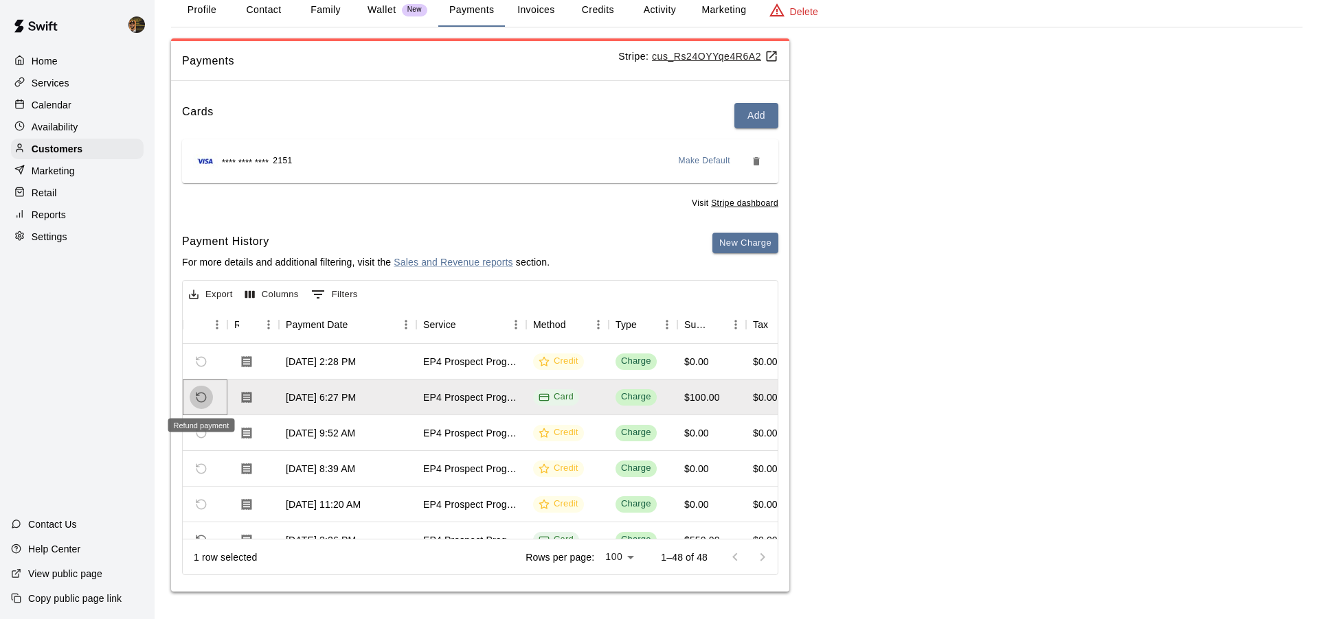
click at [201, 399] on icon "Refund payment" at bounding box center [201, 397] width 12 height 12
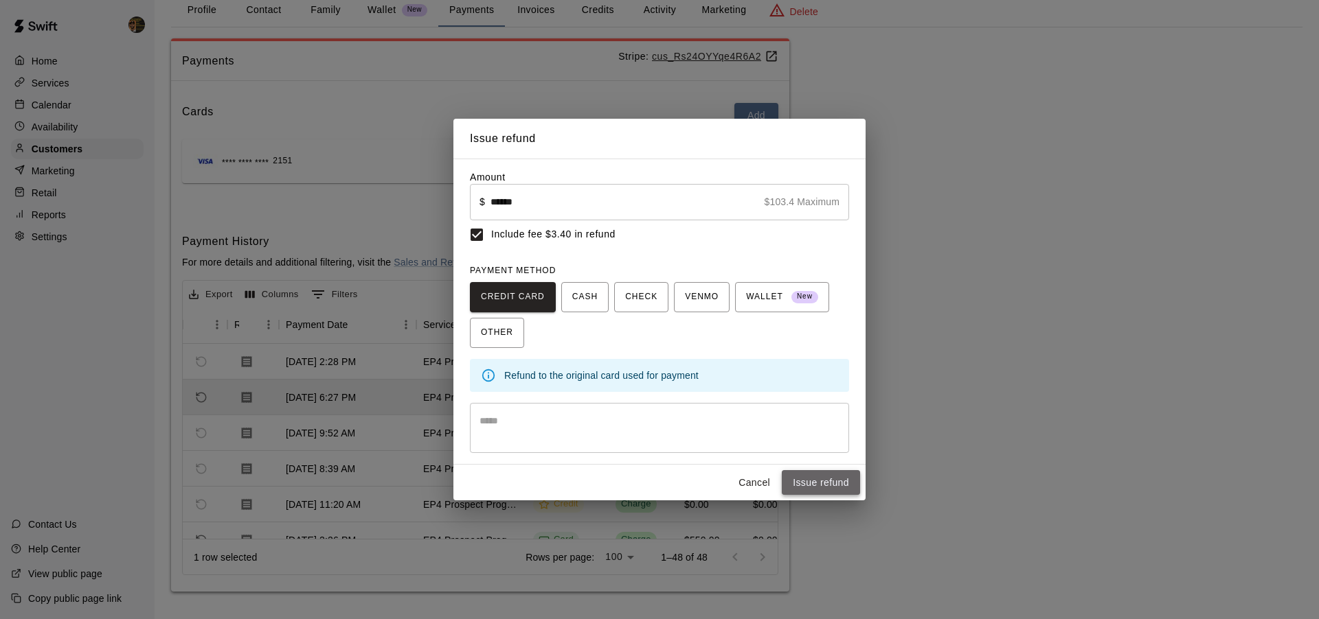
click at [808, 466] on button "Issue refund" at bounding box center [821, 482] width 78 height 25
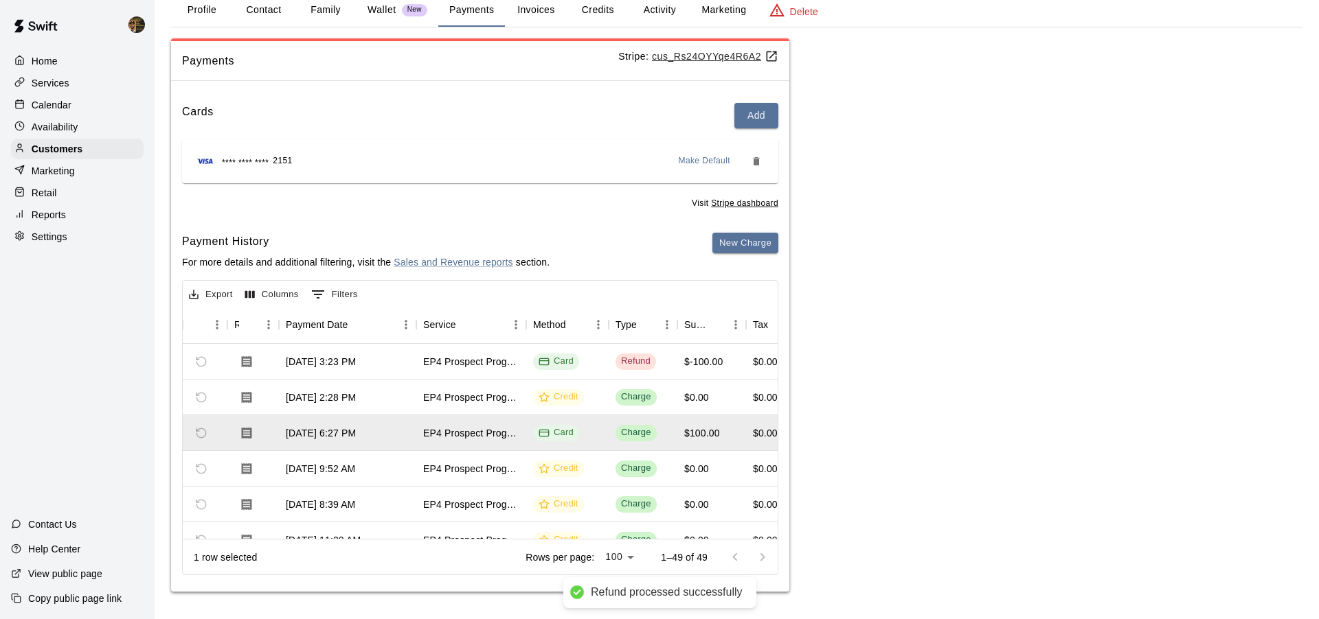
click at [54, 62] on p "Home" at bounding box center [45, 61] width 26 height 14
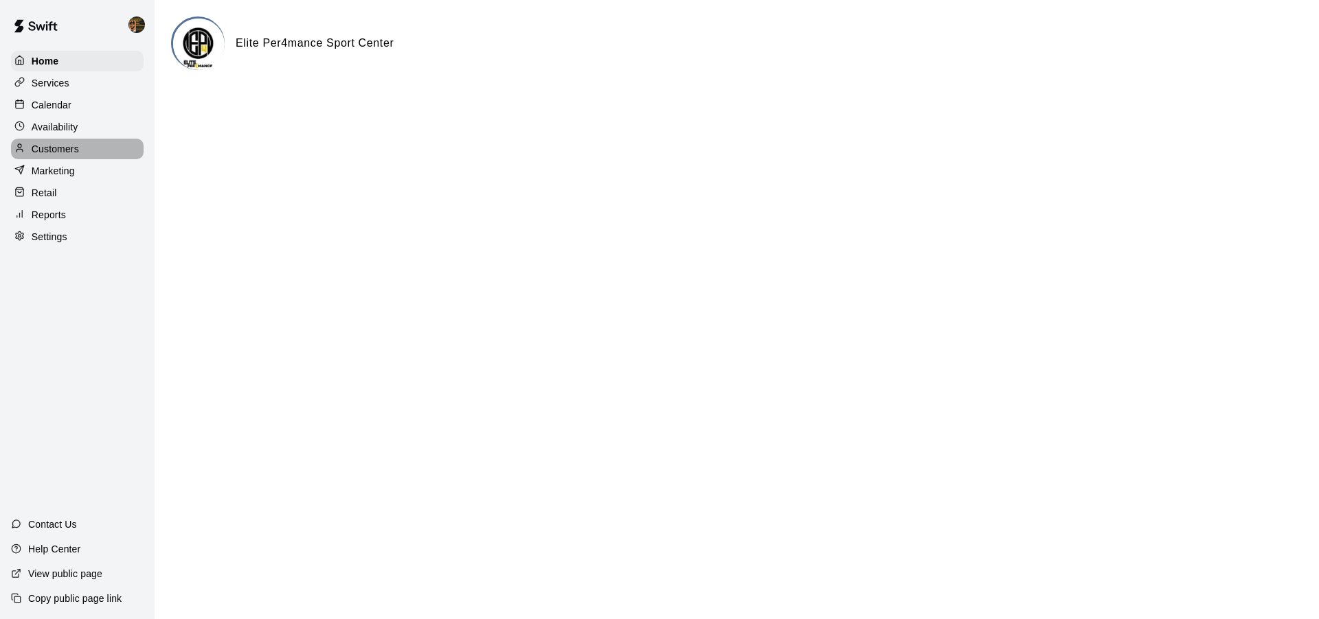
click at [66, 148] on p "Customers" at bounding box center [55, 149] width 47 height 14
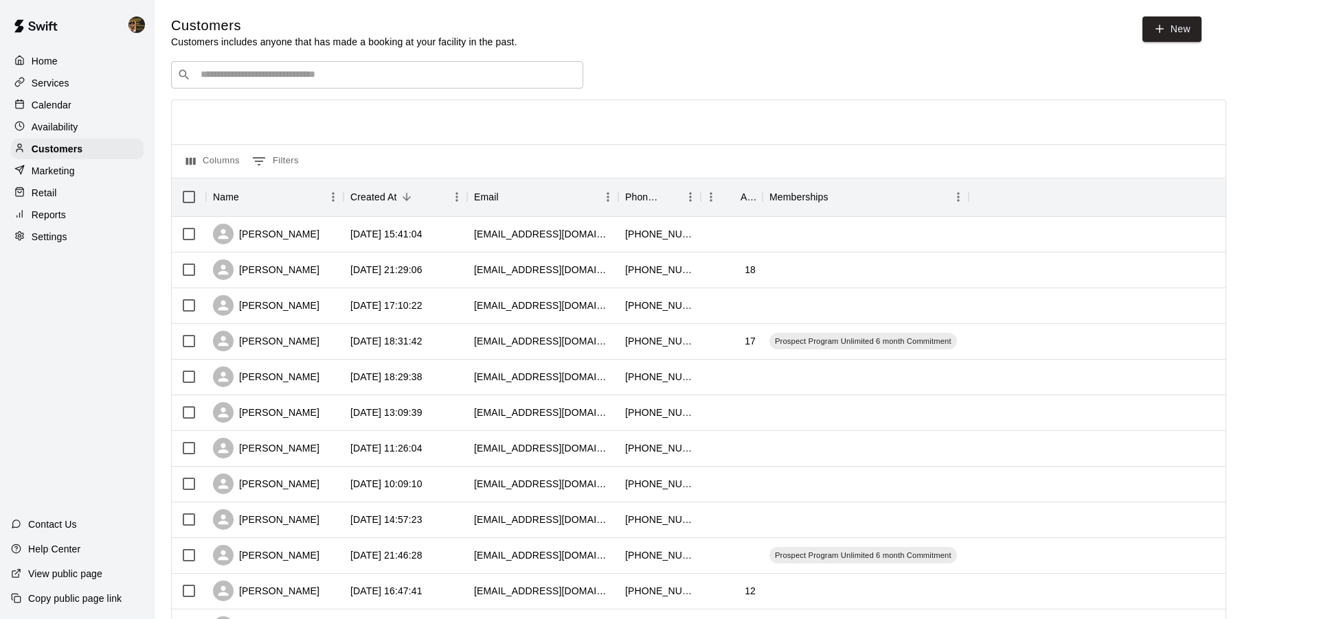
click at [235, 69] on input "Search customers by name or email" at bounding box center [386, 75] width 380 height 14
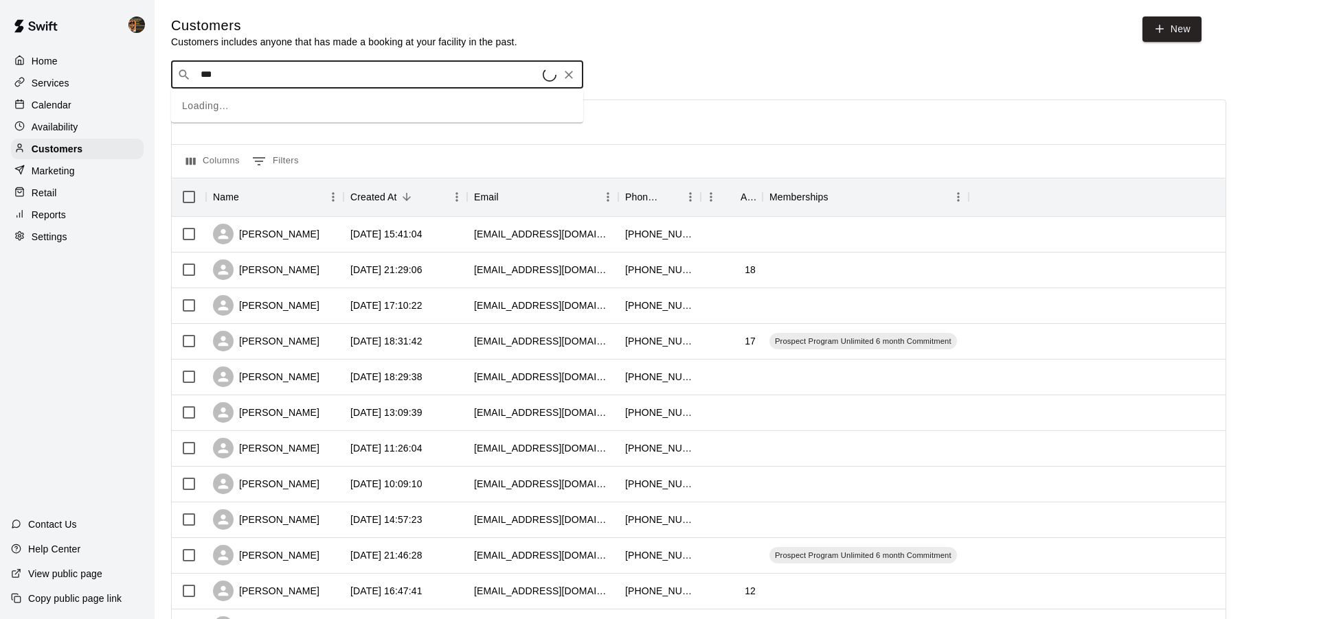
type input "****"
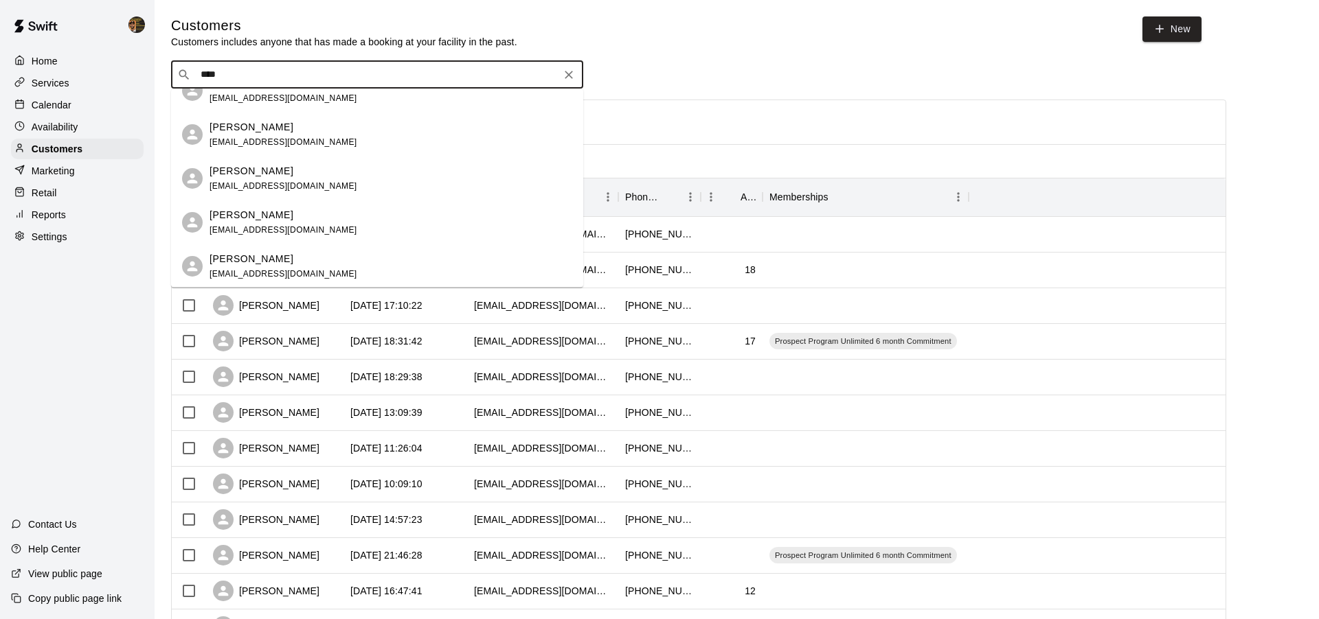
scroll to position [21, 0]
click at [322, 265] on div "[PERSON_NAME] [EMAIL_ADDRESS][DOMAIN_NAME]" at bounding box center [390, 266] width 363 height 30
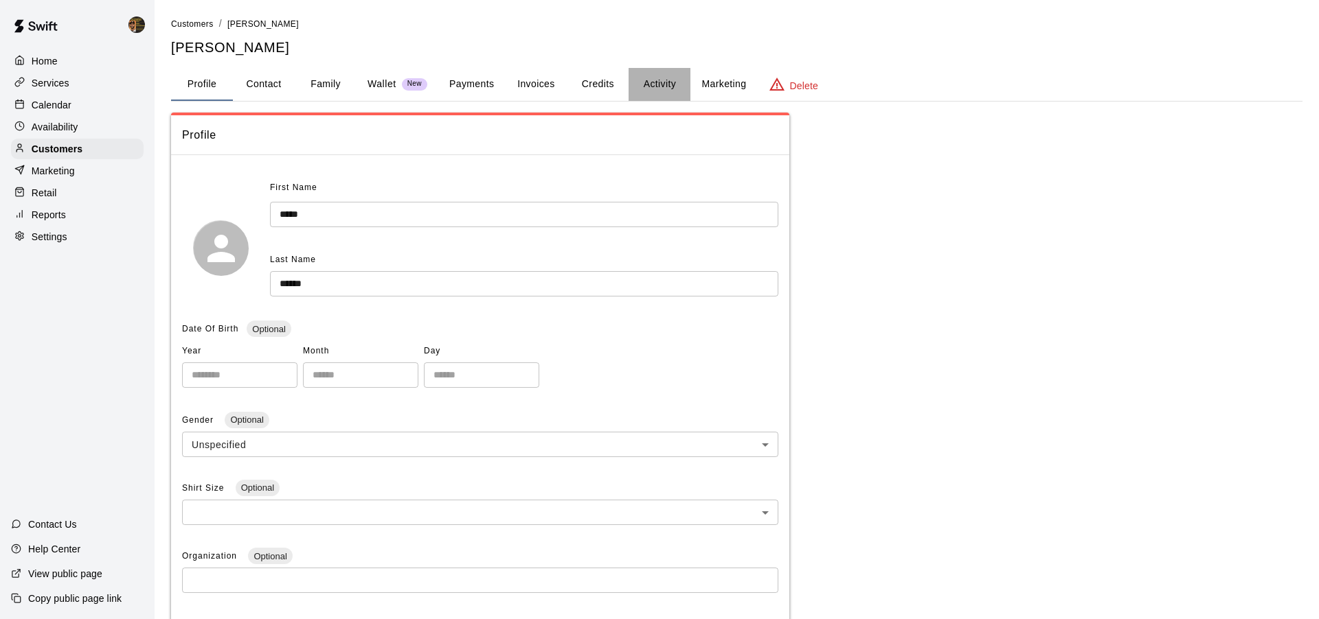
click at [652, 82] on button "Activity" at bounding box center [659, 84] width 62 height 33
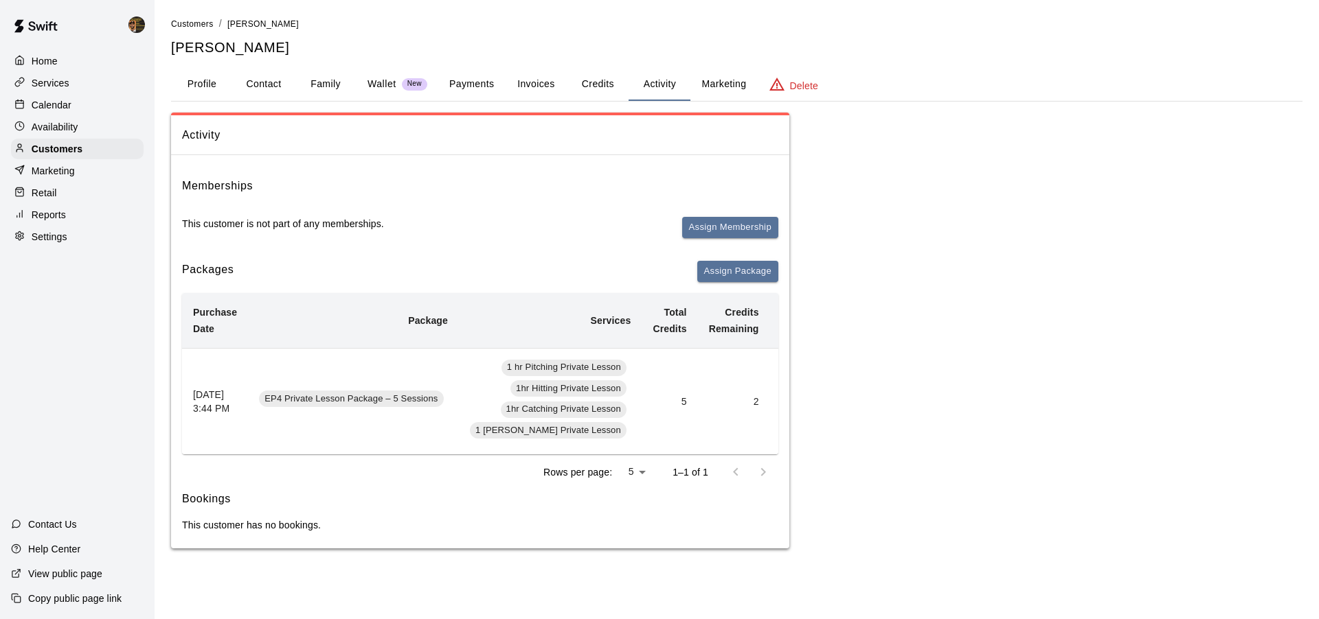
click at [524, 437] on div "1 [PERSON_NAME] Private Lesson" at bounding box center [548, 430] width 157 height 16
click at [775, 466] on div at bounding box center [749, 472] width 55 height 27
click at [764, 466] on div at bounding box center [749, 472] width 55 height 27
click at [735, 466] on div at bounding box center [749, 472] width 55 height 27
click at [781, 466] on div "Memberships This customer is not part of any memberships. Assign Membership Pac…" at bounding box center [480, 357] width 618 height 383
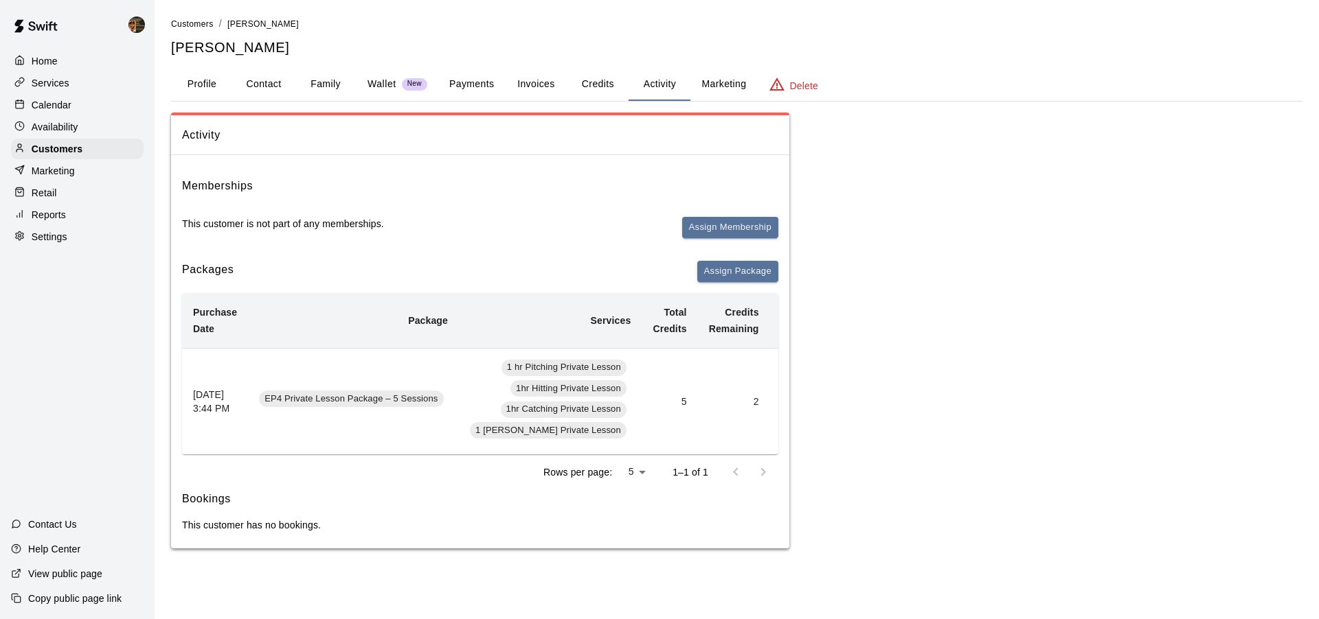
click at [757, 466] on div at bounding box center [749, 472] width 55 height 27
click at [729, 407] on td "2" at bounding box center [734, 401] width 72 height 106
click at [727, 398] on td "2" at bounding box center [734, 401] width 72 height 106
click at [723, 398] on td "2" at bounding box center [734, 401] width 72 height 106
click at [225, 395] on th "[DATE] 3:44 PM" at bounding box center [215, 401] width 66 height 106
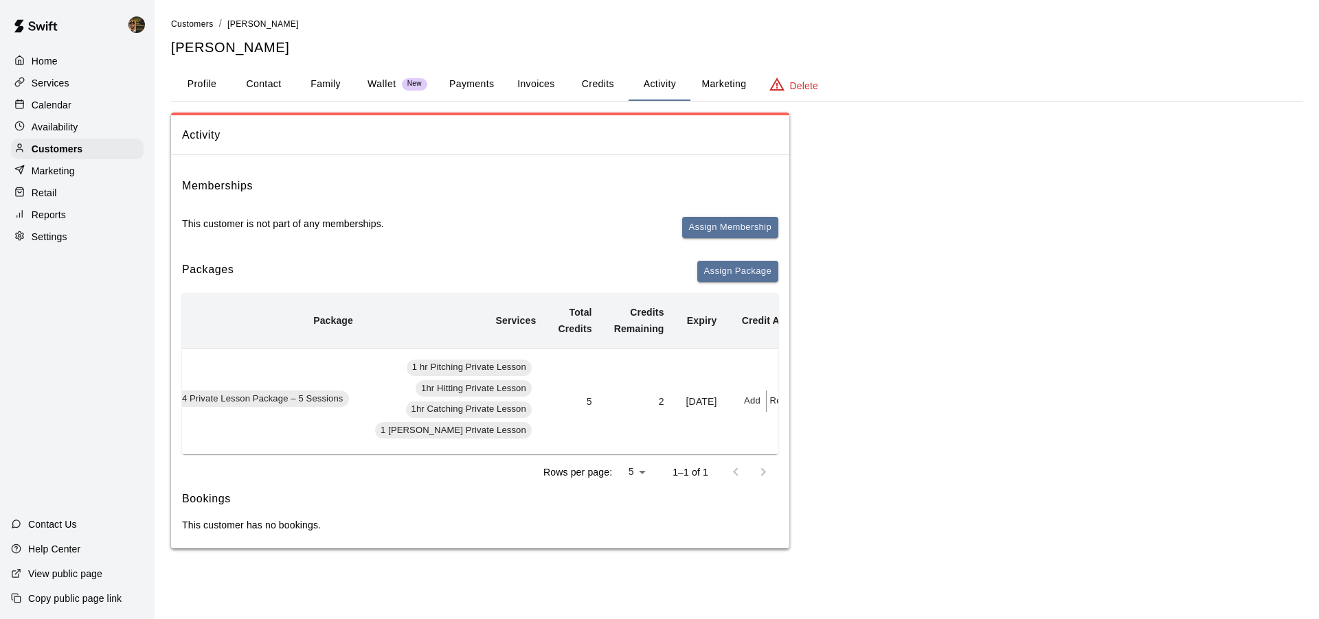
scroll to position [0, 122]
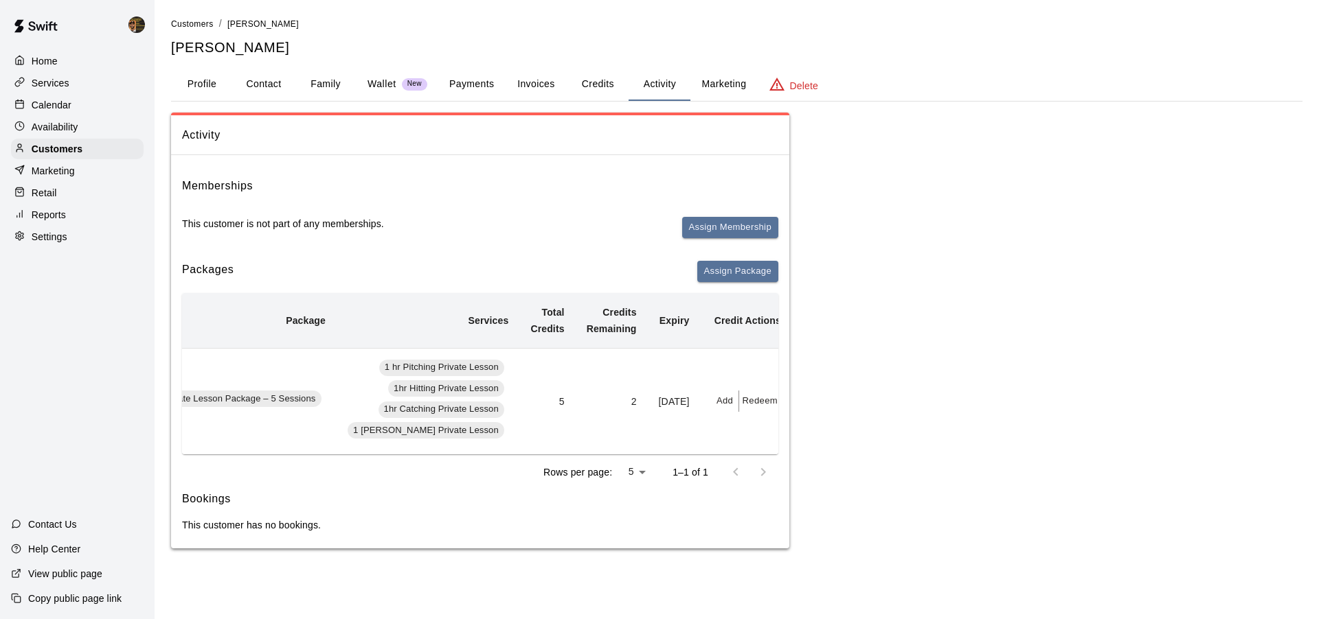
click at [661, 404] on td "[DATE]" at bounding box center [674, 401] width 53 height 106
click at [711, 402] on button "Add" at bounding box center [724, 401] width 27 height 21
click at [662, 412] on div at bounding box center [659, 309] width 1319 height 619
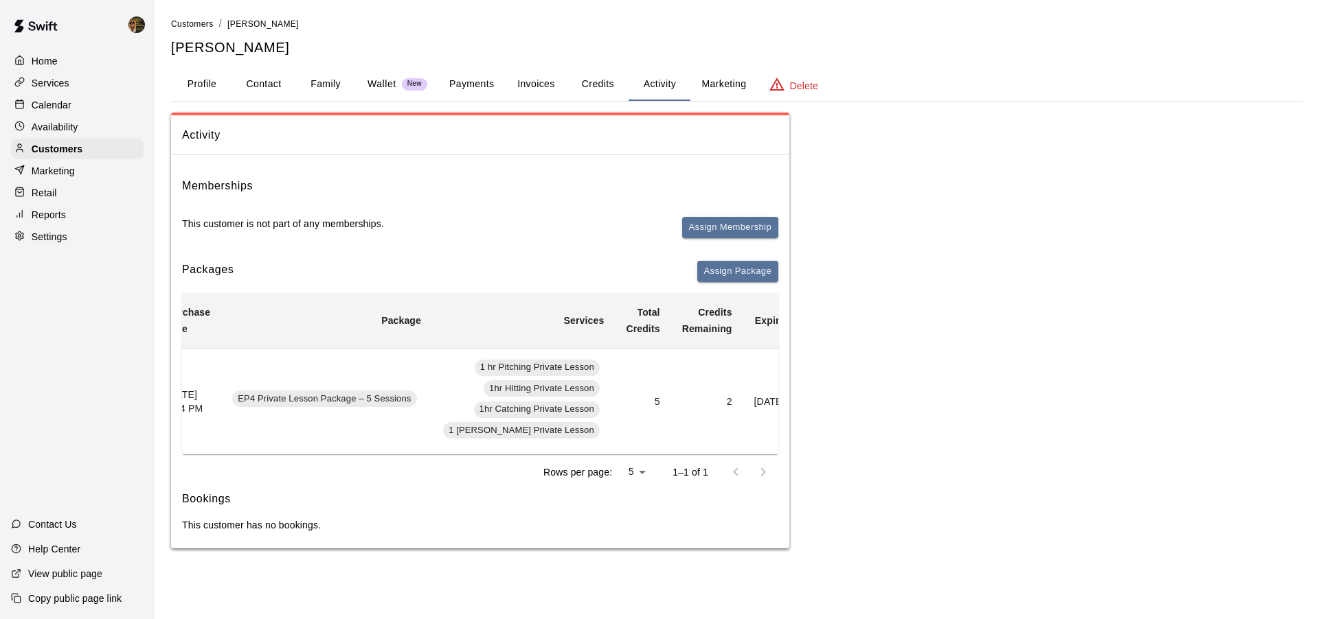
scroll to position [0, 0]
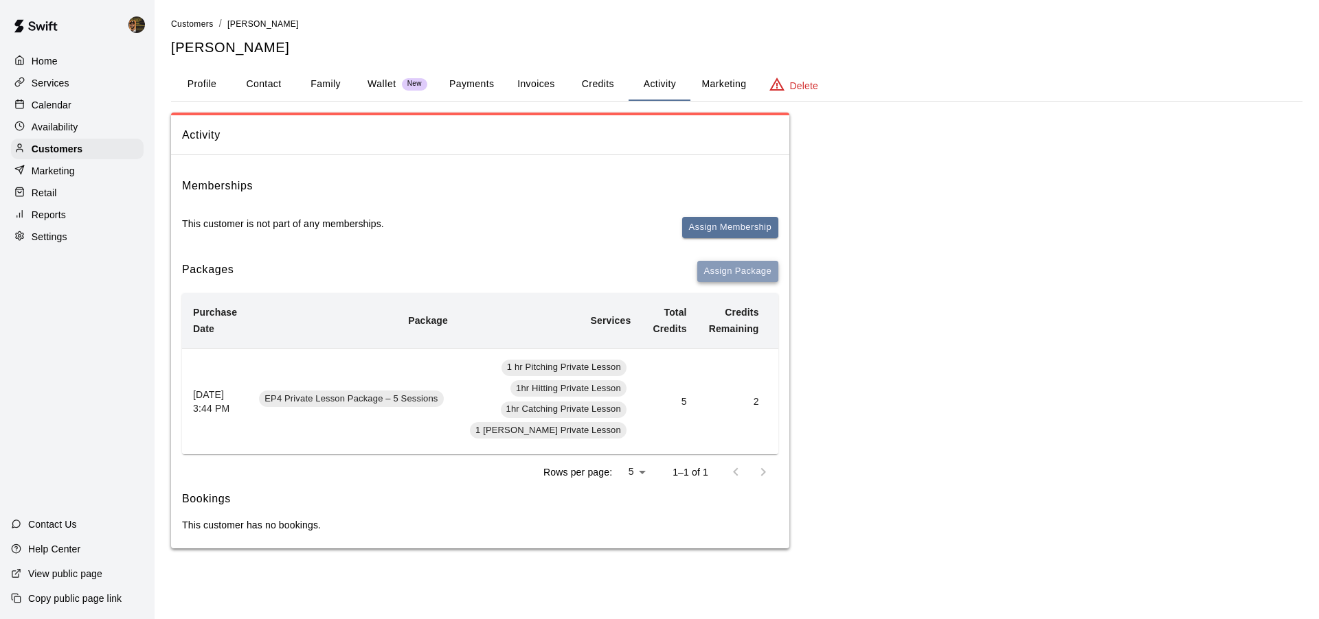
click at [739, 271] on button "Assign Package" at bounding box center [737, 271] width 81 height 21
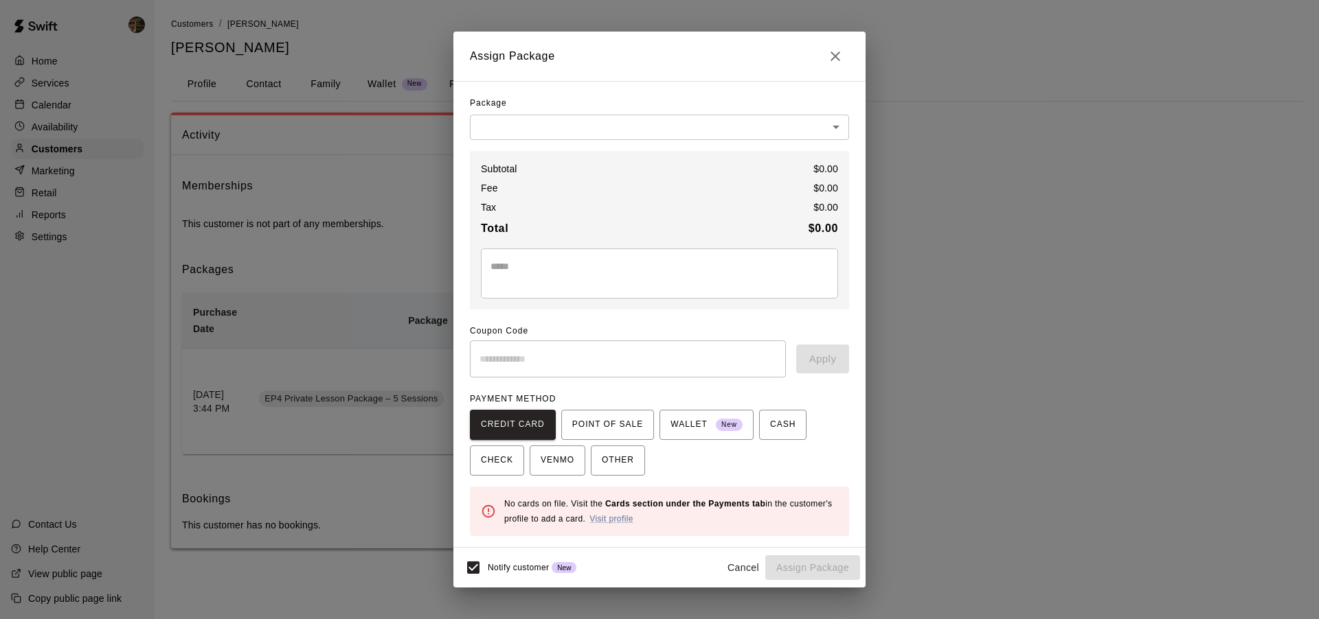
click at [630, 143] on div "Package ​ ​ Subtotal $ 0.00 Fee $ 0.00 Tax $ 0.00 Total $ 0.00 * ​ Coupon Code …" at bounding box center [659, 315] width 379 height 444
click at [630, 141] on div "Package ​ ​ Subtotal $ 0.00 Fee $ 0.00 Tax $ 0.00 Total $ 0.00 * ​ Coupon Code …" at bounding box center [659, 315] width 379 height 444
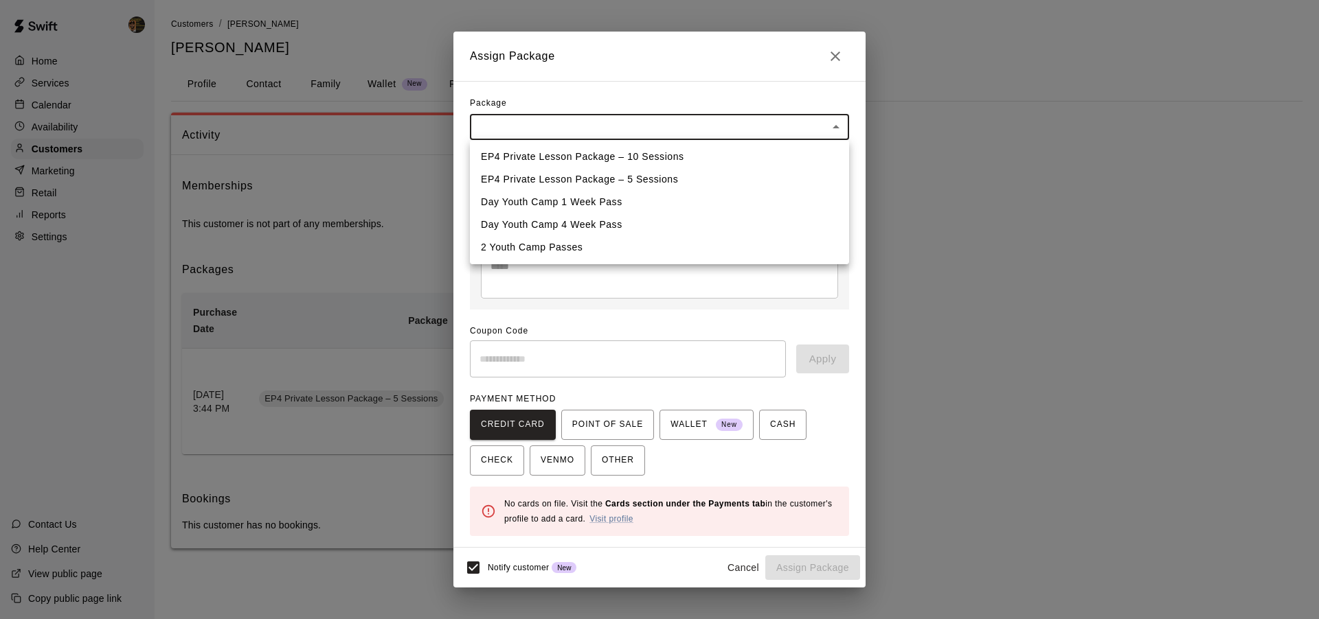
click at [630, 139] on body "Home Services Calendar Availability Customers Marketing Retail Reports Settings…" at bounding box center [659, 288] width 1319 height 576
click at [748, 189] on li "EP4 Private Lesson Package – 5 Sessions" at bounding box center [659, 179] width 379 height 23
type input "**********"
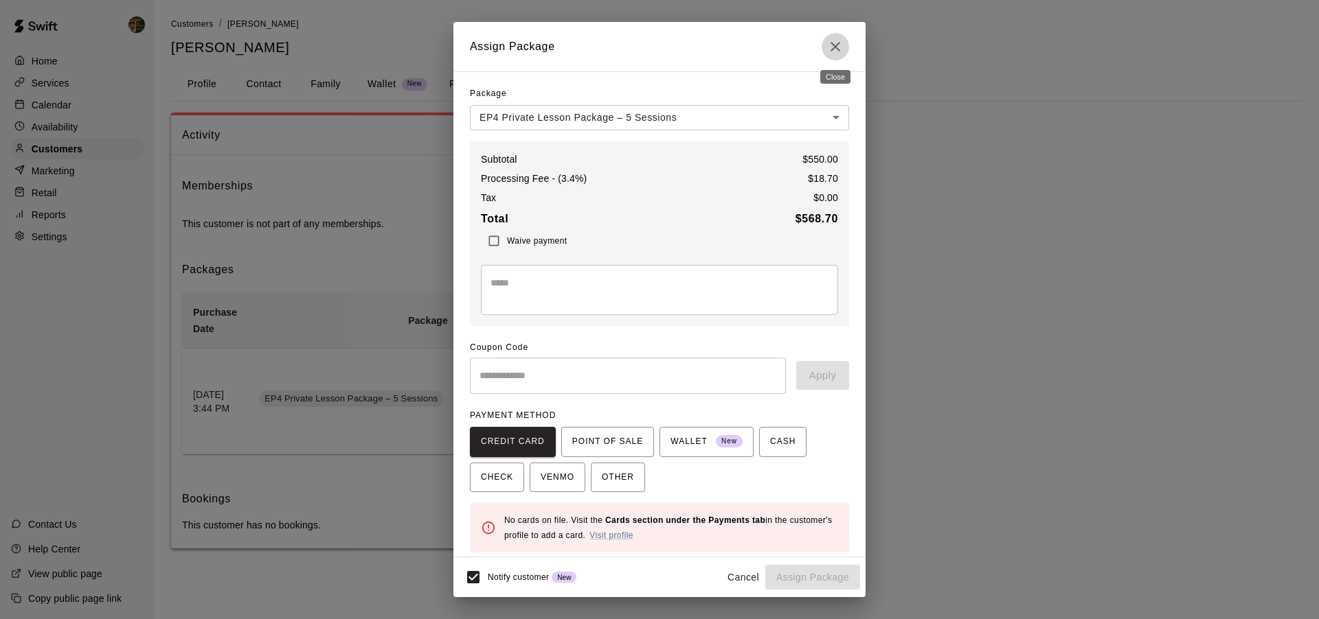
click at [836, 43] on icon "Close" at bounding box center [835, 46] width 16 height 16
